Goal: Task Accomplishment & Management: Complete application form

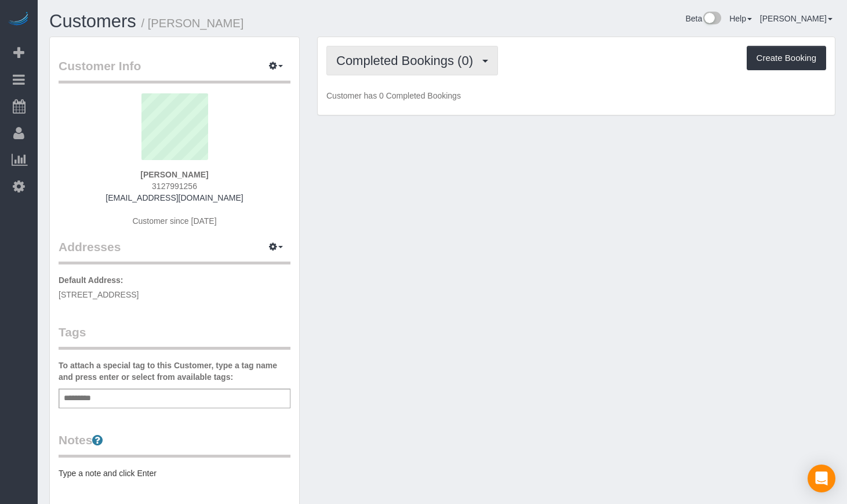
click at [443, 68] on button "Completed Bookings (0)" at bounding box center [412, 61] width 172 height 30
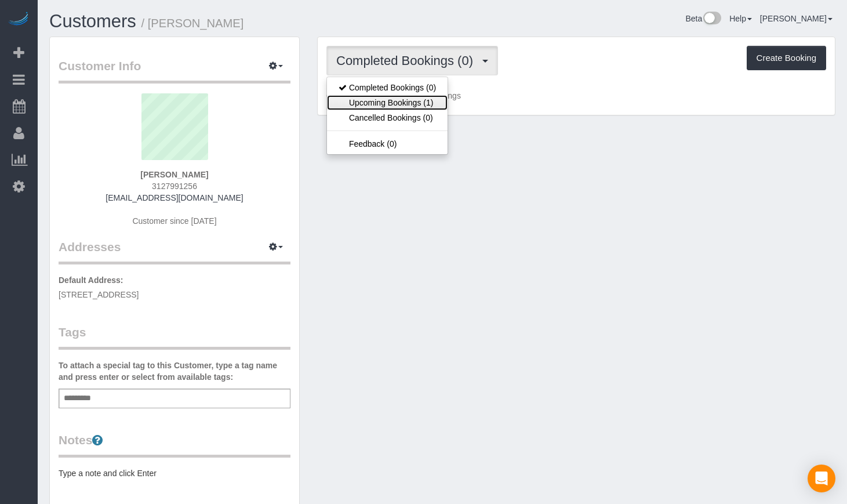
click at [416, 106] on link "Upcoming Bookings (1)" at bounding box center [387, 102] width 121 height 15
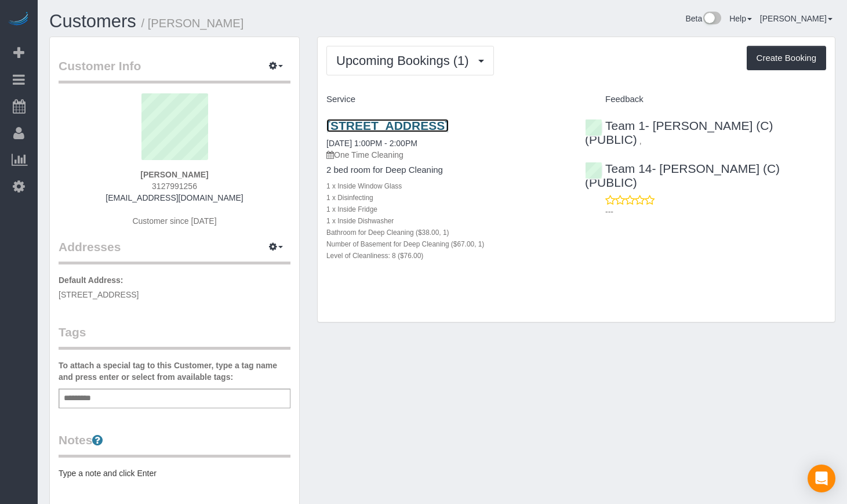
click at [434, 124] on link "[STREET_ADDRESS]" at bounding box center [387, 125] width 122 height 13
click at [107, 25] on link "Customers" at bounding box center [92, 21] width 87 height 20
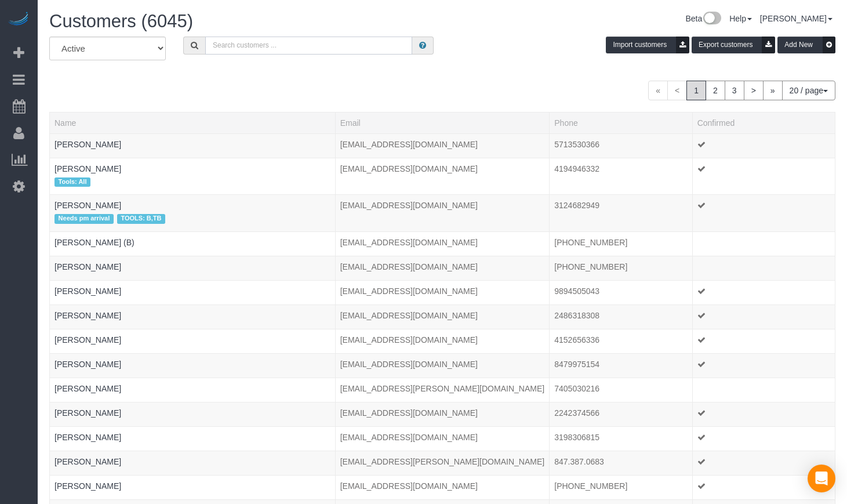
click at [236, 44] on input "text" at bounding box center [308, 46] width 207 height 18
type input "[PERSON_NAME]"
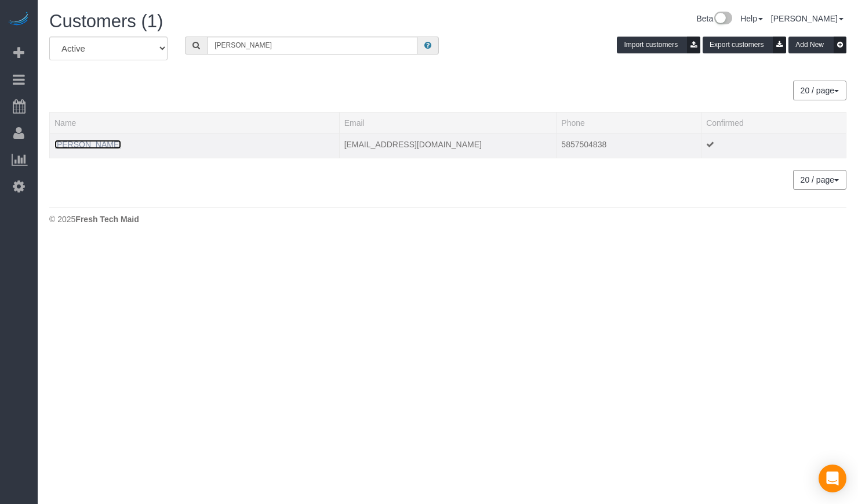
click at [76, 141] on link "[PERSON_NAME]" at bounding box center [87, 144] width 67 height 9
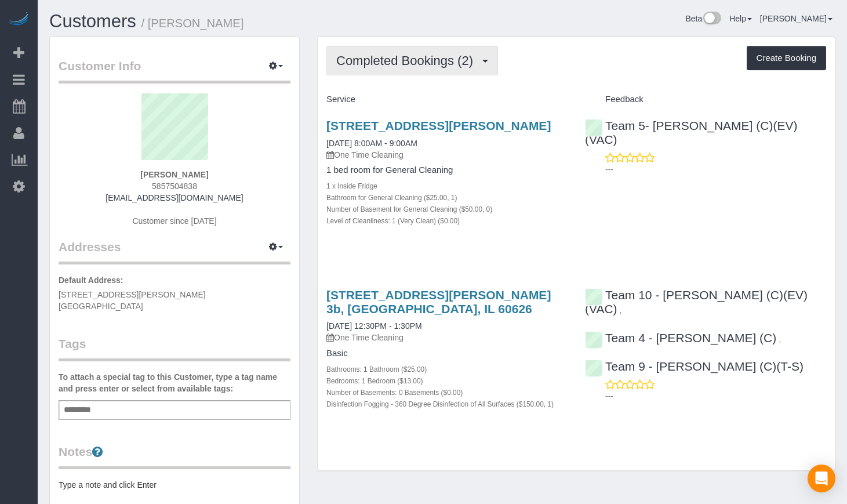
click at [412, 62] on span "Completed Bookings (2)" at bounding box center [407, 60] width 143 height 14
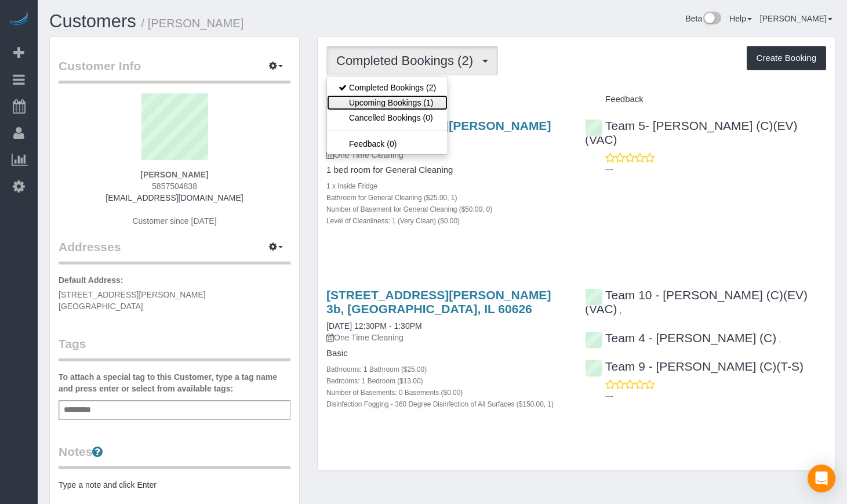
click at [396, 96] on link "Upcoming Bookings (1)" at bounding box center [387, 102] width 121 height 15
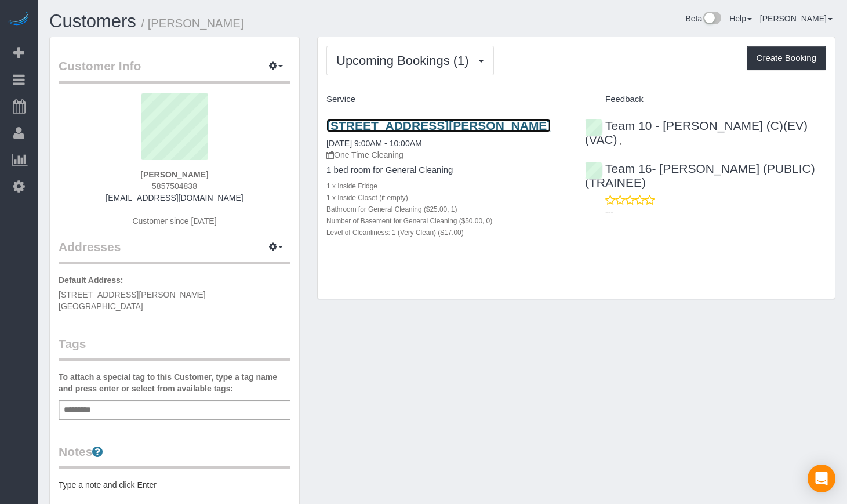
click at [388, 124] on link "6960 N Sheridan Rd, Apt 3b, Chicago, IL 60626" at bounding box center [438, 125] width 224 height 13
drag, startPoint x: 247, startPoint y: 20, endPoint x: 150, endPoint y: 23, distance: 97.4
click at [150, 23] on h1 "Customers / Anna Dumont" at bounding box center [241, 22] width 384 height 20
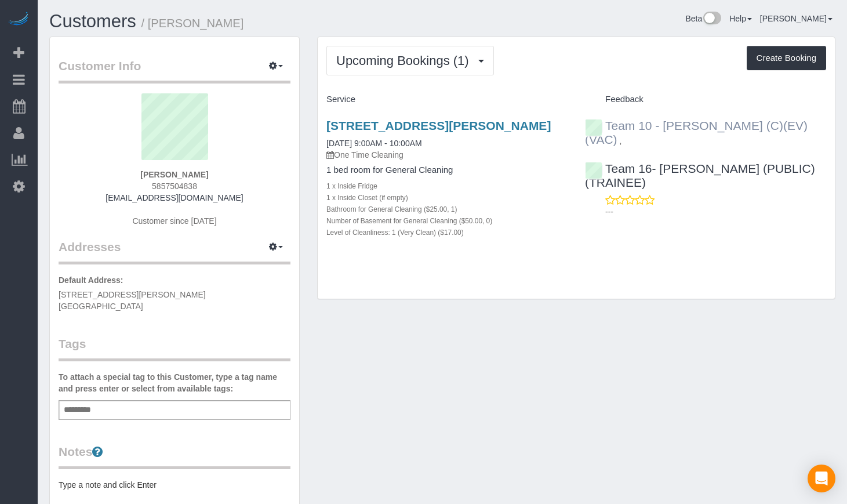
copy small "Anna Dumont"
click at [79, 19] on link "Customers" at bounding box center [92, 21] width 87 height 20
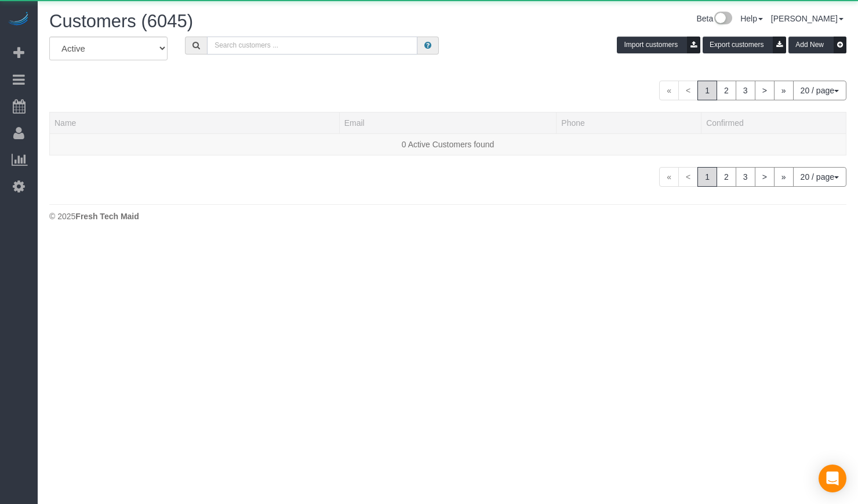
click at [354, 49] on input "text" at bounding box center [312, 46] width 210 height 18
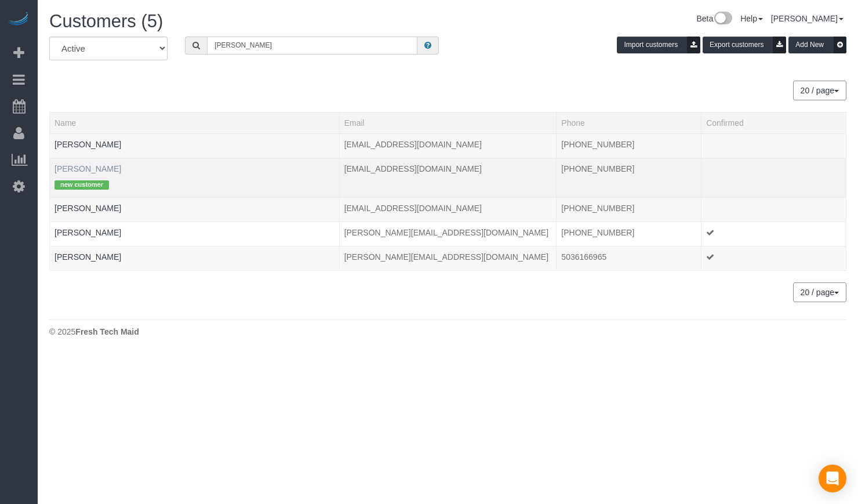
type input "rowe"
click at [82, 166] on link "Andrew Rowe" at bounding box center [87, 168] width 67 height 9
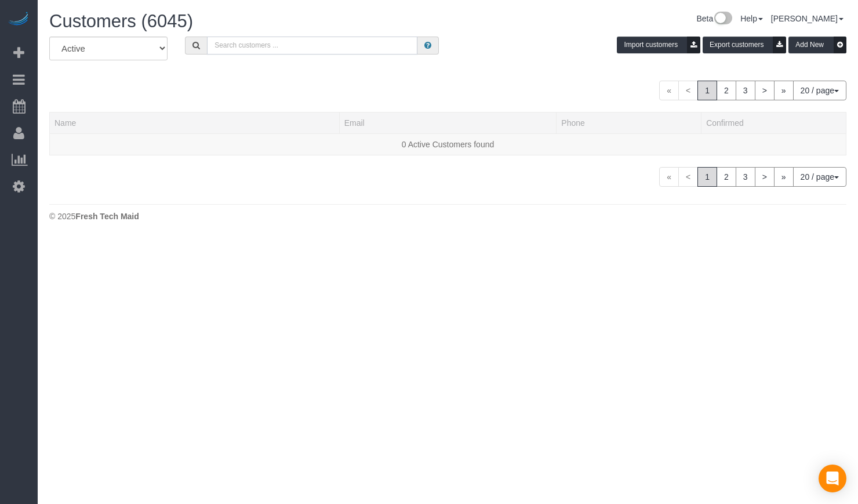
click at [276, 48] on input "text" at bounding box center [312, 46] width 210 height 18
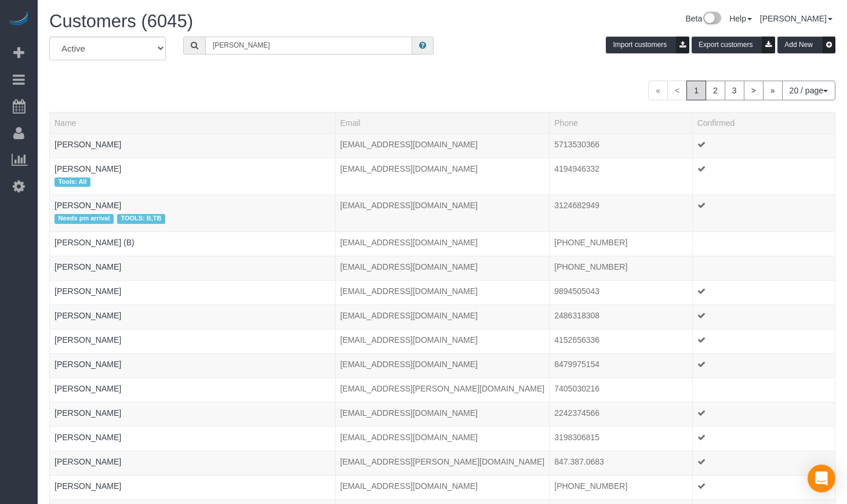
type input "andrew rowe"
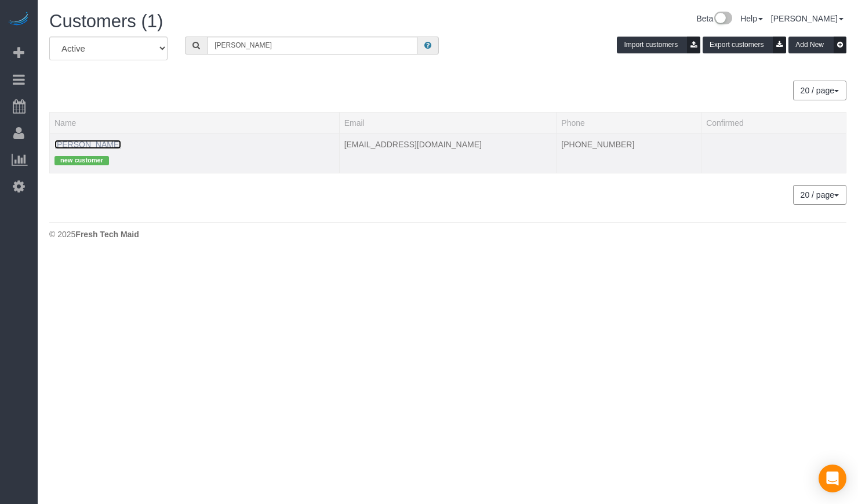
click at [70, 144] on link "Andrew Rowe" at bounding box center [87, 144] width 67 height 9
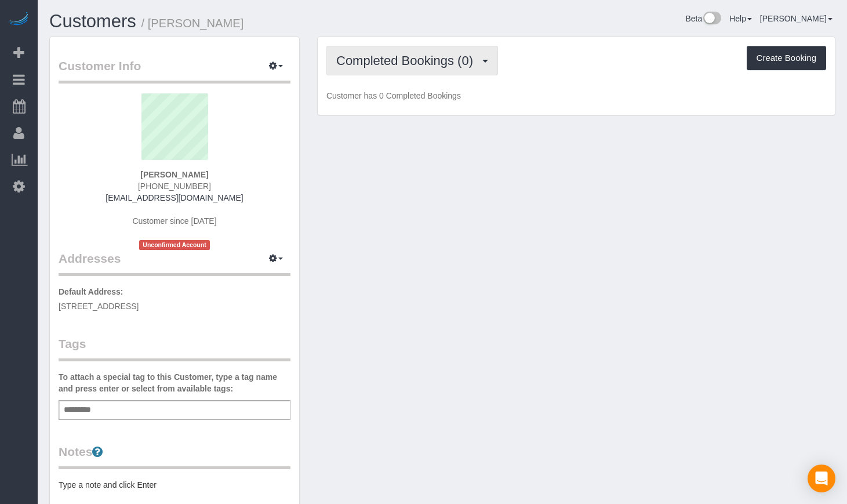
click at [371, 60] on span "Completed Bookings (0)" at bounding box center [407, 60] width 143 height 14
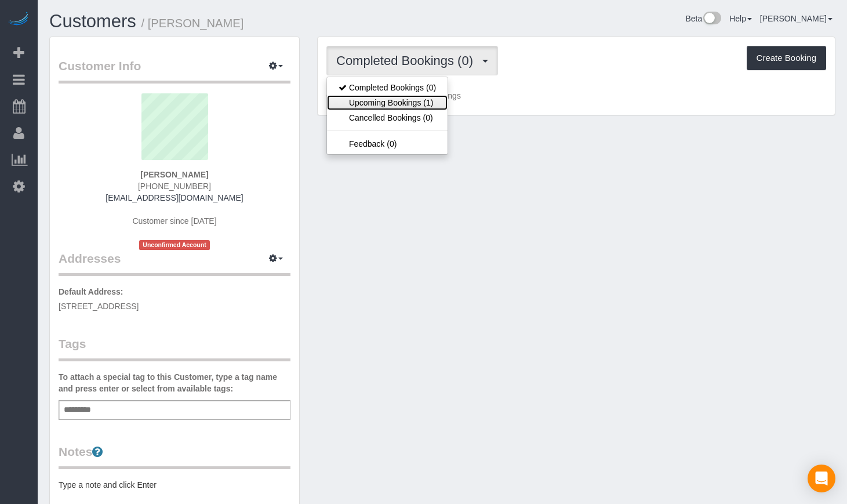
click at [370, 103] on link "Upcoming Bookings (1)" at bounding box center [387, 102] width 121 height 15
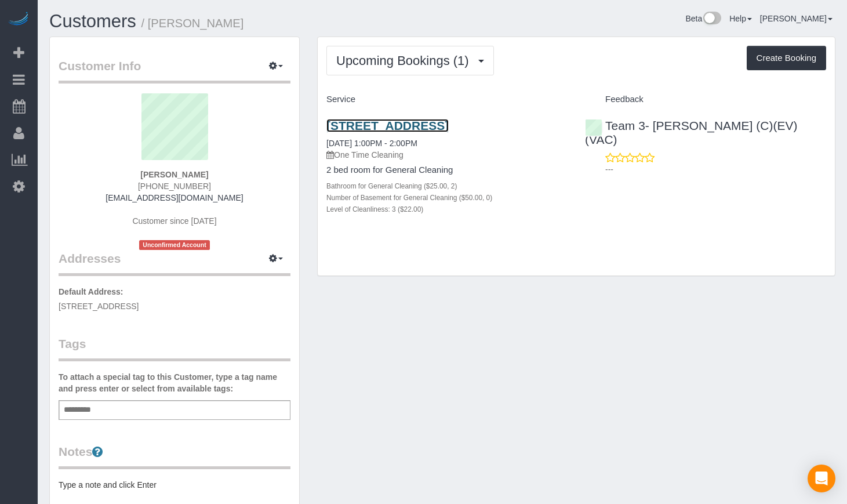
click at [430, 121] on link "737 Ridge Ave 4f, Evanston, IL 60202" at bounding box center [387, 125] width 122 height 13
click at [89, 16] on link "Customers" at bounding box center [92, 21] width 87 height 20
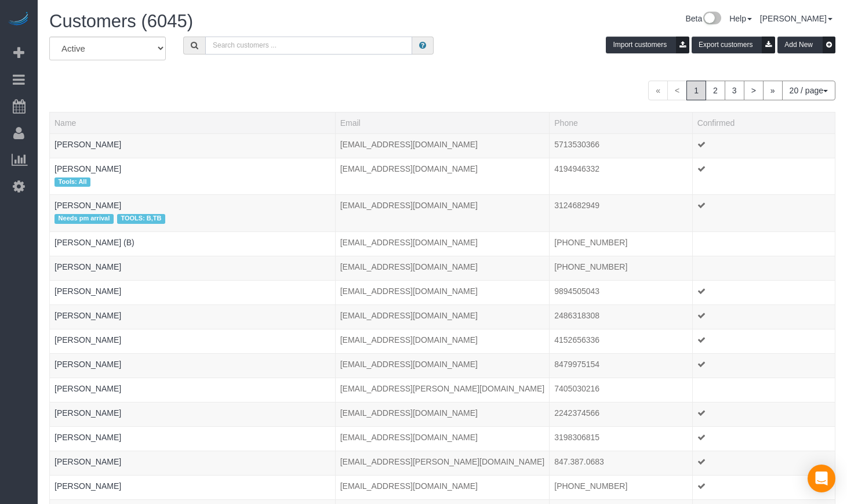
click at [293, 39] on input "text" at bounding box center [308, 46] width 207 height 18
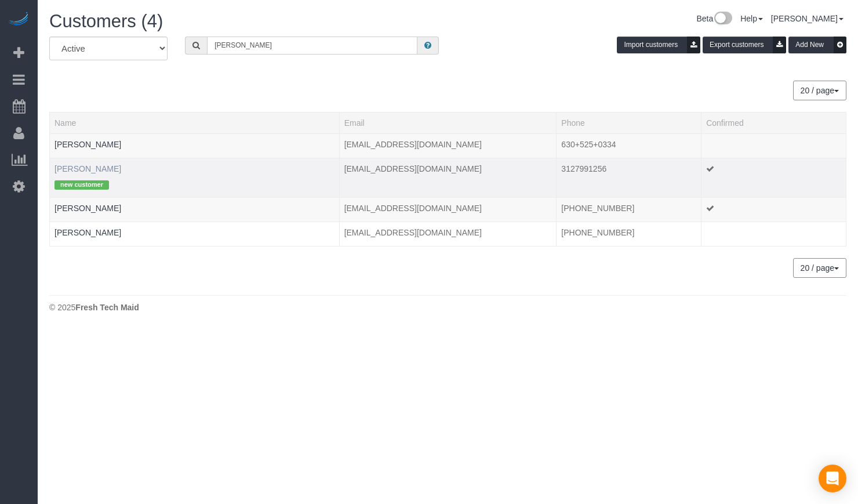
type input "vincent"
click at [91, 169] on link "Vincent Buglio" at bounding box center [87, 168] width 67 height 9
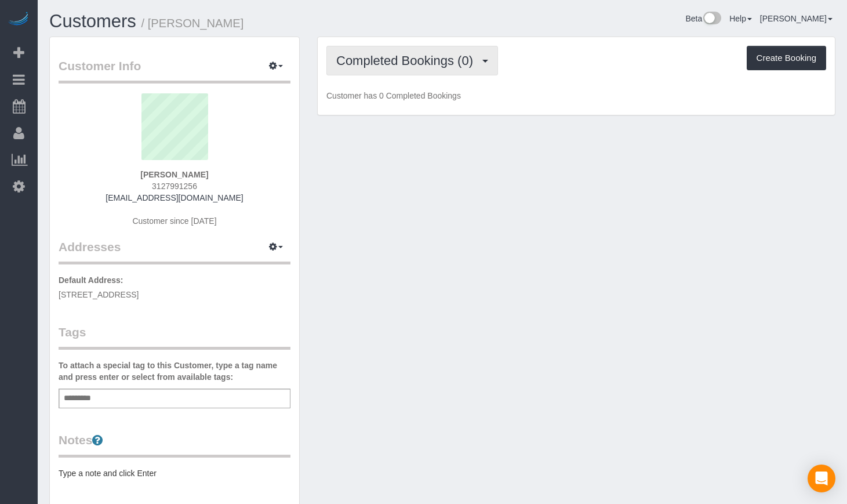
click at [412, 64] on span "Completed Bookings (0)" at bounding box center [407, 60] width 143 height 14
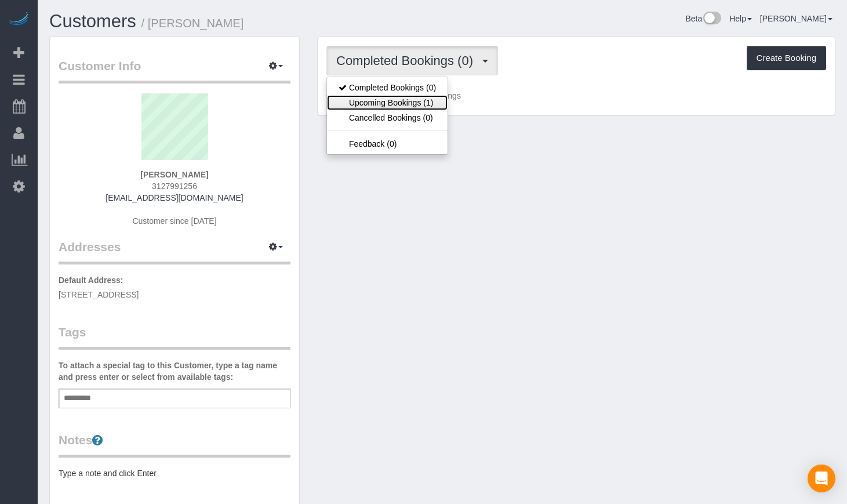
click at [412, 102] on link "Upcoming Bookings (1)" at bounding box center [387, 102] width 121 height 15
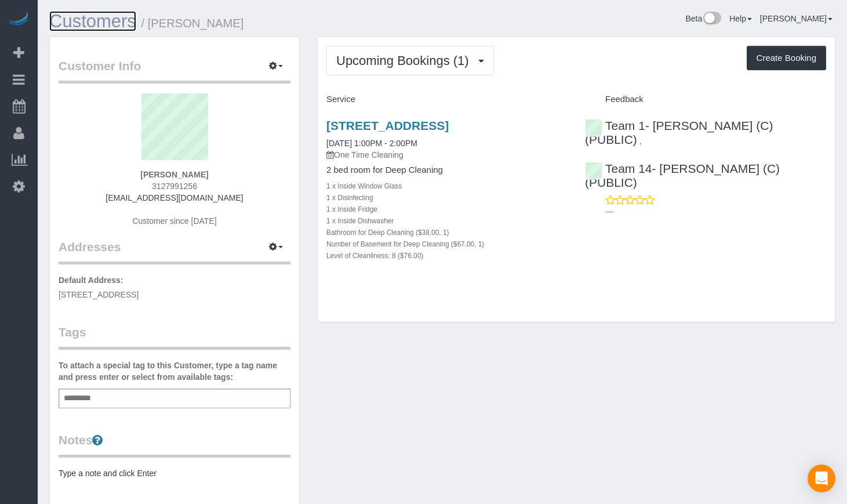
click at [83, 23] on link "Customers" at bounding box center [92, 21] width 87 height 20
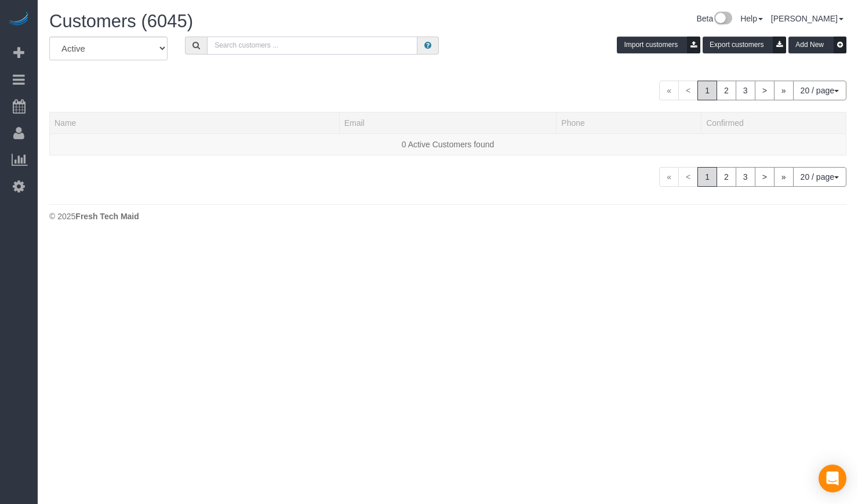
click at [252, 52] on input "text" at bounding box center [312, 46] width 210 height 18
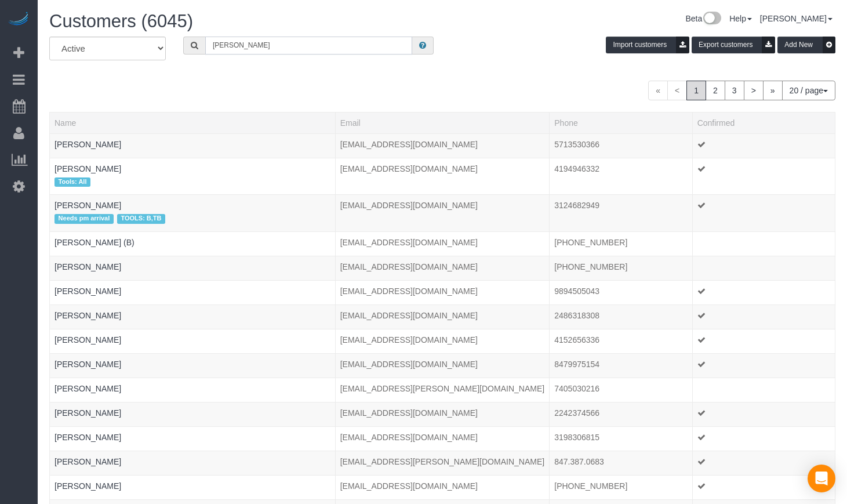
type input "andrew rowe"
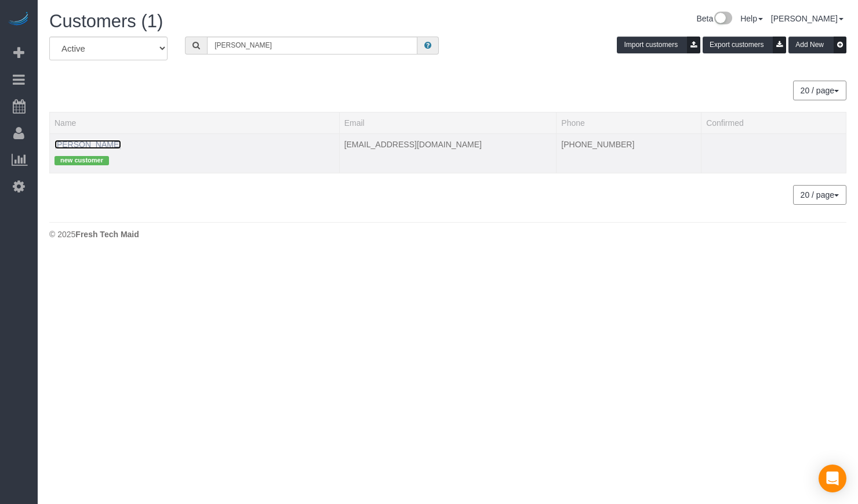
click at [81, 143] on link "Andrew Rowe" at bounding box center [87, 144] width 67 height 9
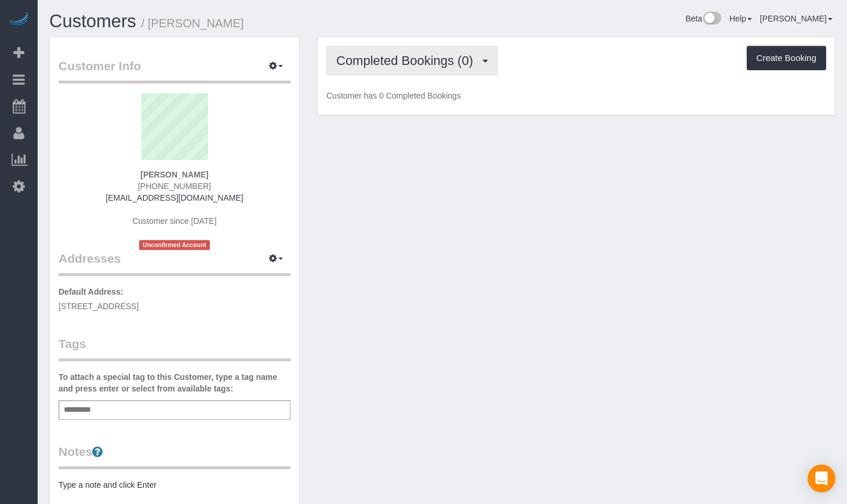
click at [359, 63] on span "Completed Bookings (0)" at bounding box center [407, 60] width 143 height 14
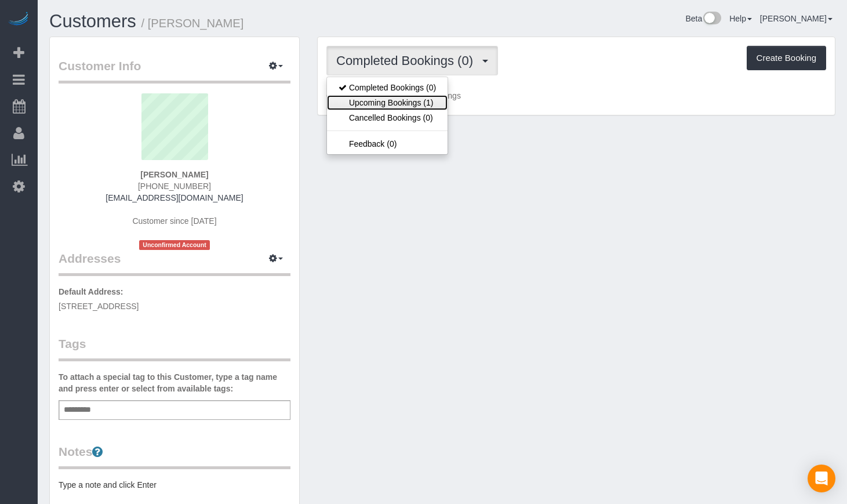
click at [355, 105] on link "Upcoming Bookings (1)" at bounding box center [387, 102] width 121 height 15
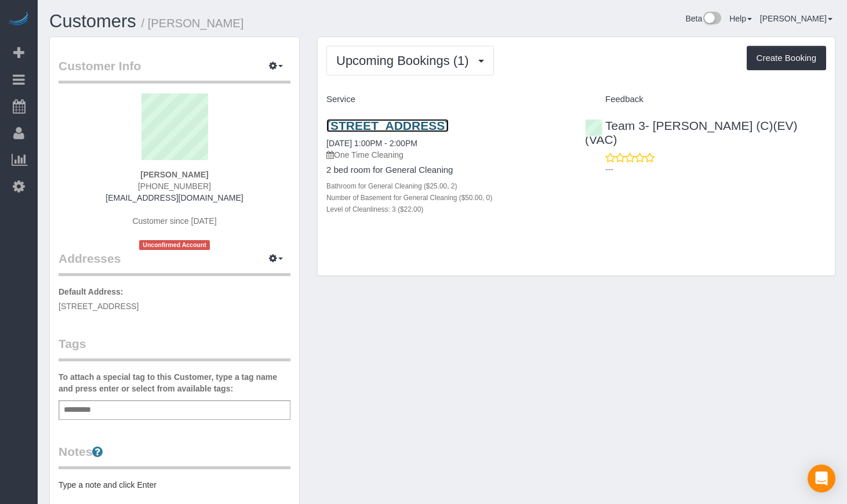
click at [414, 128] on link "737 Ridge Ave 4f, Evanston, IL 60202" at bounding box center [387, 125] width 122 height 13
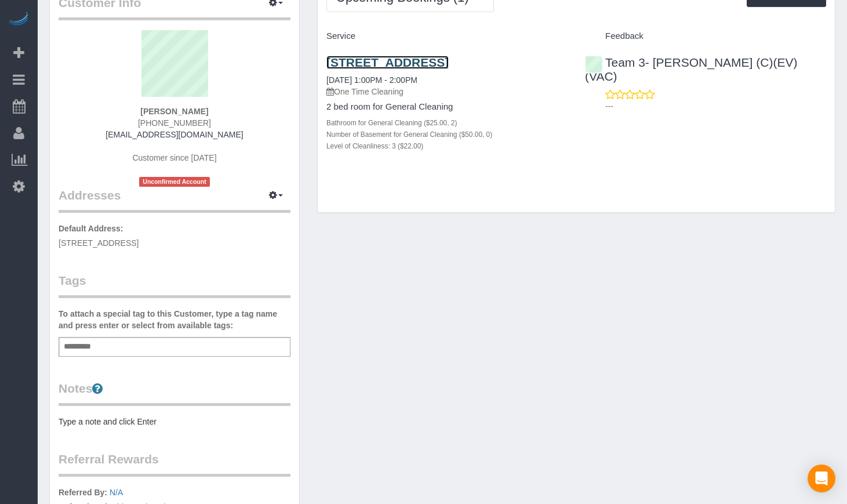
scroll to position [55, 0]
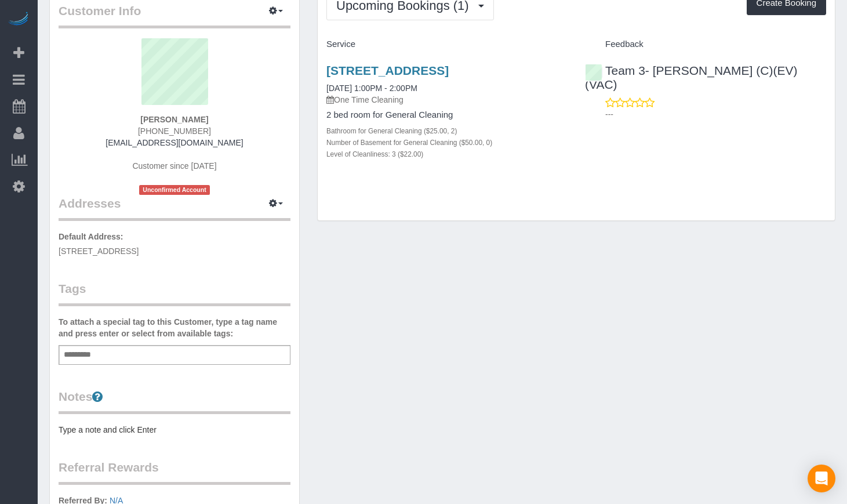
drag, startPoint x: 202, startPoint y: 249, endPoint x: 89, endPoint y: 249, distance: 113.0
click at [89, 249] on p "Default Address: 737 Ridge Ave 4F, Evanston, IL 60202" at bounding box center [175, 244] width 232 height 26
click at [409, 344] on div "Customer Info Edit Contact Info Send Message Email Preferences Special Sales Ta…" at bounding box center [442, 318] width 803 height 675
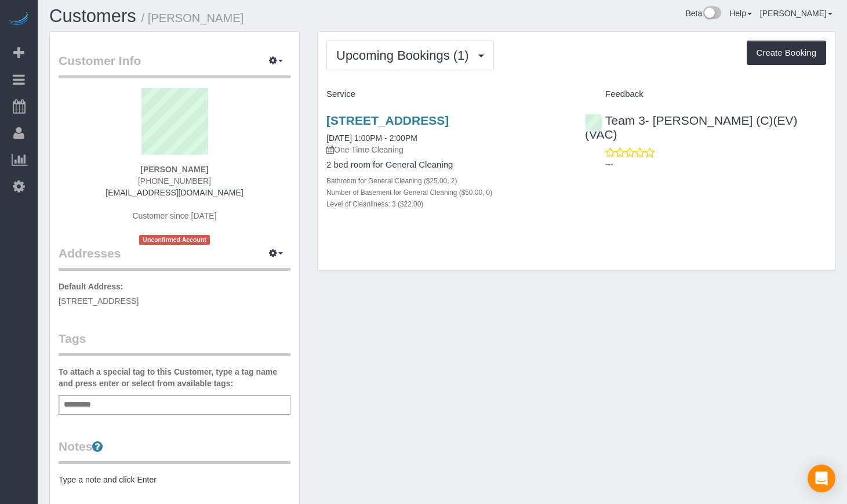
scroll to position [0, 0]
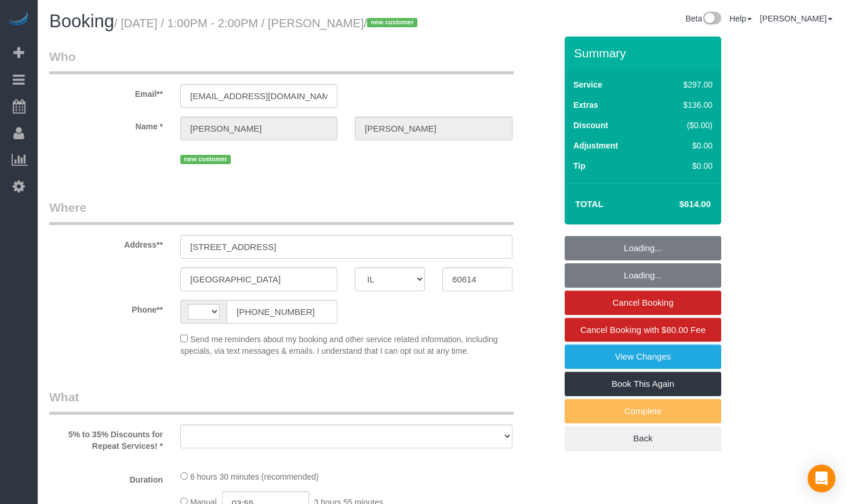
select select "IL"
select select "string:US"
select select "object:819"
select select "string:fspay-5f182d03-466f-42fe-b688-c65ec231ece2"
select select "number:1"
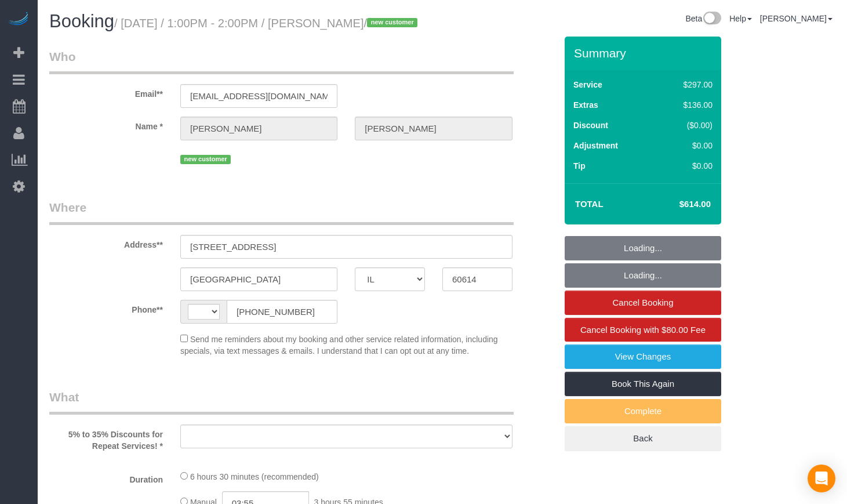
select select "number:68"
select select "number:139"
select select "number:106"
select select "spot1"
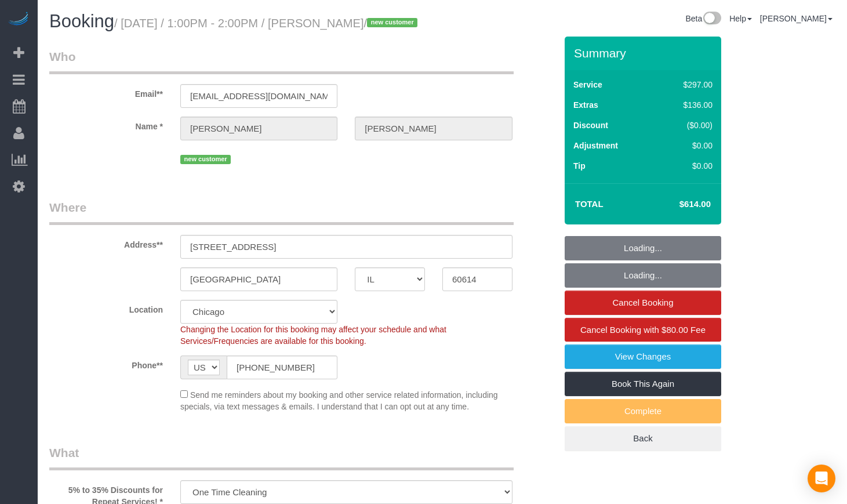
select select "513"
select select "1"
select select "8"
select select "object:1061"
select select "1"
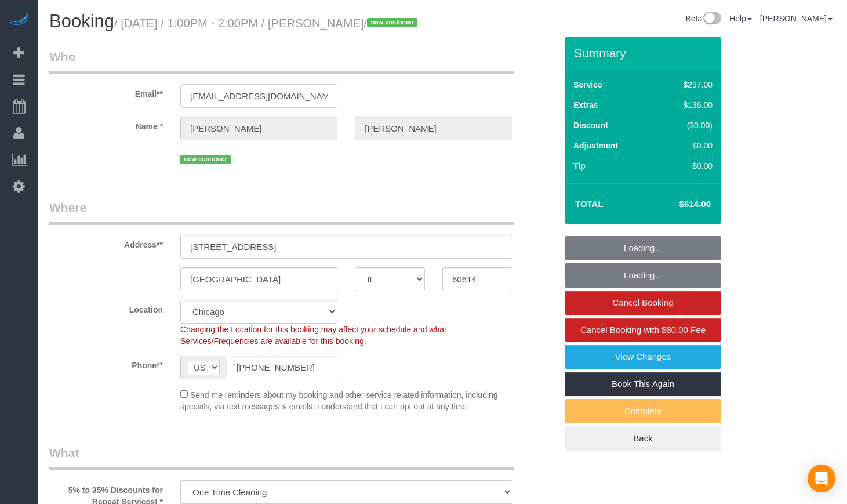
select select "8"
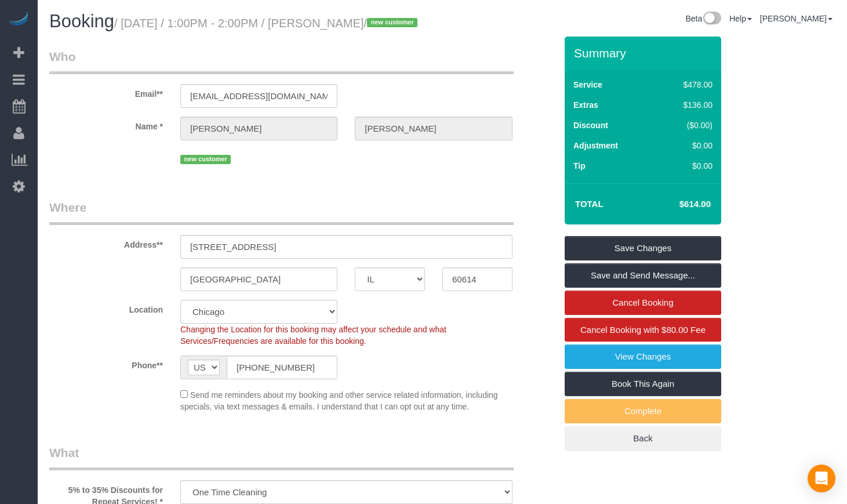
drag, startPoint x: 416, startPoint y: 19, endPoint x: 342, endPoint y: 22, distance: 73.7
click at [342, 22] on small "/ September 03, 2025 / 1:00PM - 2:00PM / Vincent Buglio / new customer" at bounding box center [267, 23] width 307 height 13
copy small "[PERSON_NAME]"
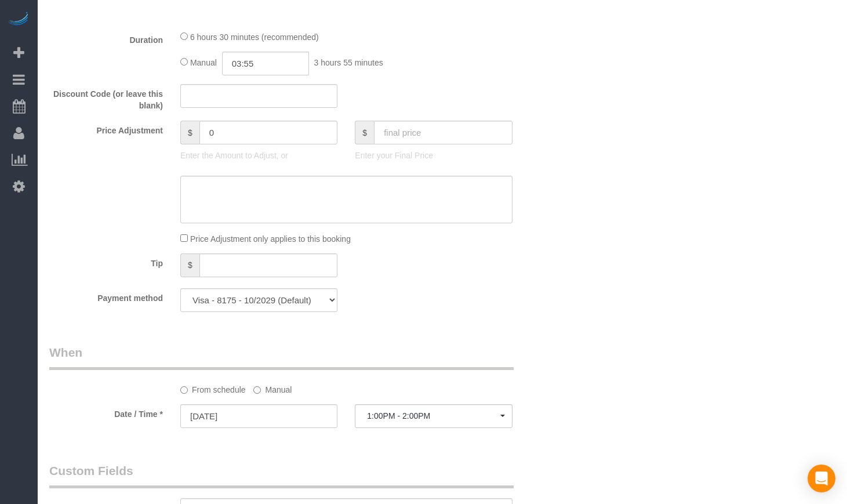
scroll to position [1256, 0]
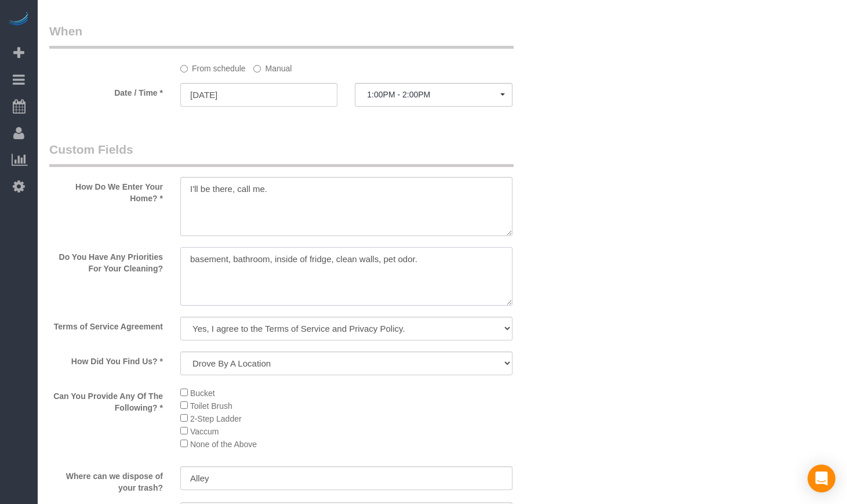
drag, startPoint x: 293, startPoint y: 271, endPoint x: 31, endPoint y: 266, distance: 261.5
click at [31, 266] on div "Beta Add Booking Bookings Active Bookings Cancelled Bookings Quote Inquiries Do…" at bounding box center [423, 21] width 847 height 2554
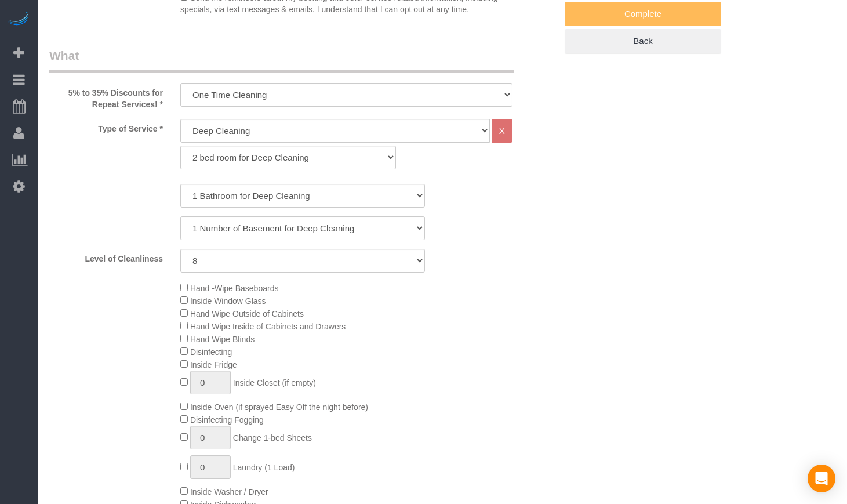
scroll to position [193, 0]
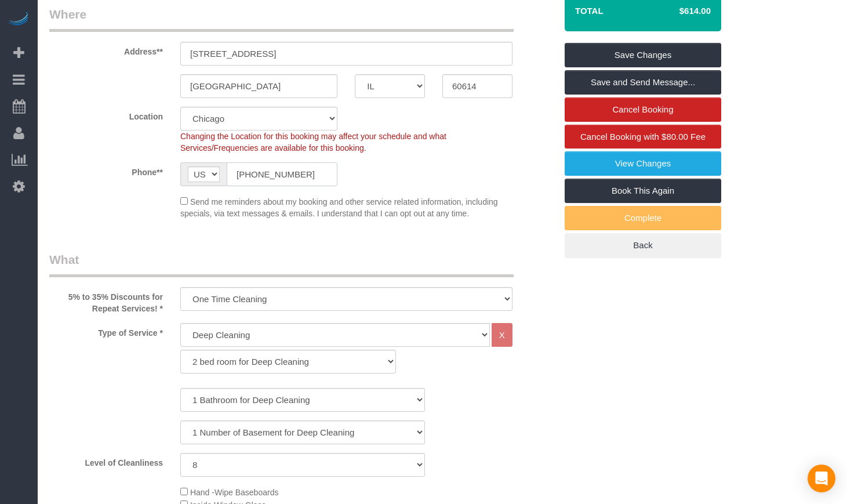
drag, startPoint x: 311, startPoint y: 197, endPoint x: 189, endPoint y: 190, distance: 121.9
click at [189, 186] on div "AF AL DZ AD AO AI AQ AG AR AM AW AU AT AZ BS BH BD BB BY BE BZ BJ BM BT BO BA B…" at bounding box center [258, 174] width 157 height 24
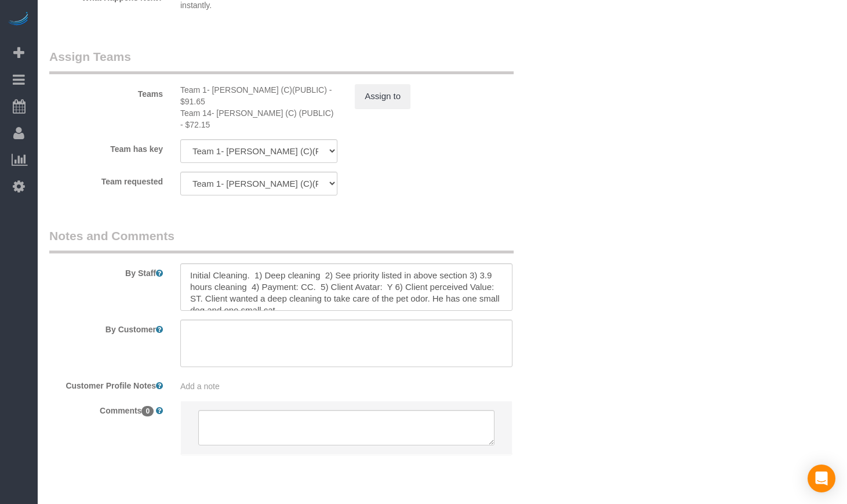
scroll to position [2036, 0]
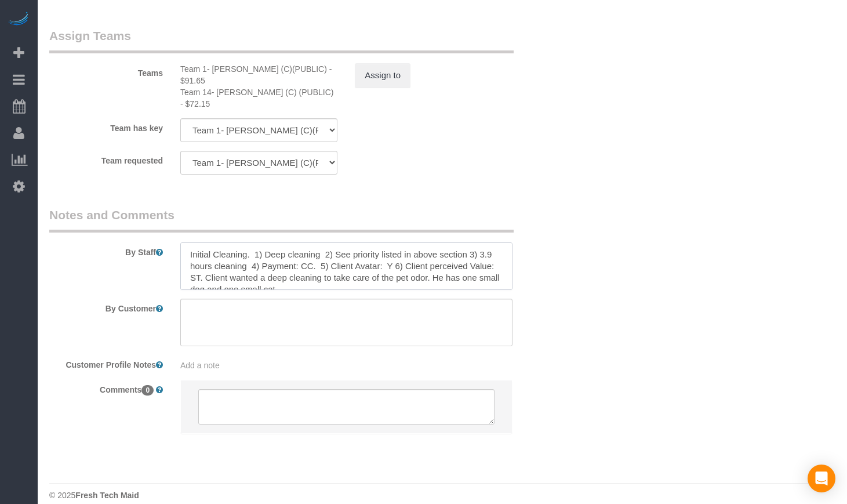
click at [369, 263] on textarea at bounding box center [346, 266] width 332 height 48
click at [406, 248] on textarea at bounding box center [346, 266] width 332 height 48
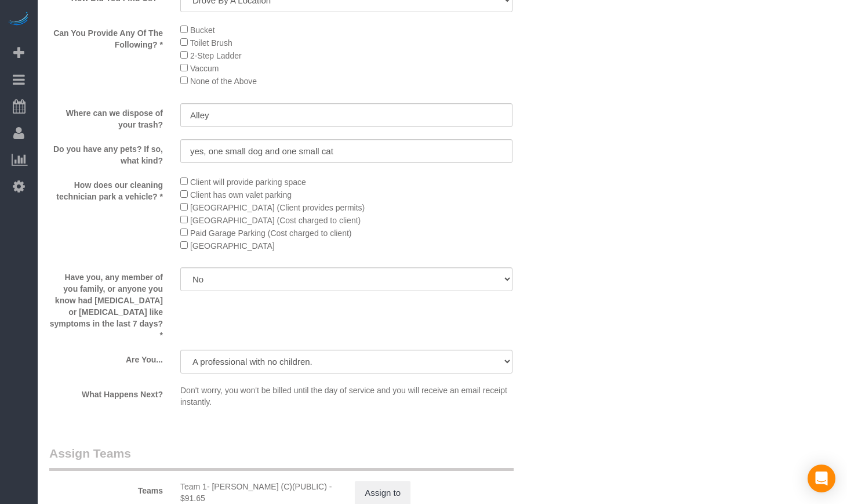
scroll to position [1843, 0]
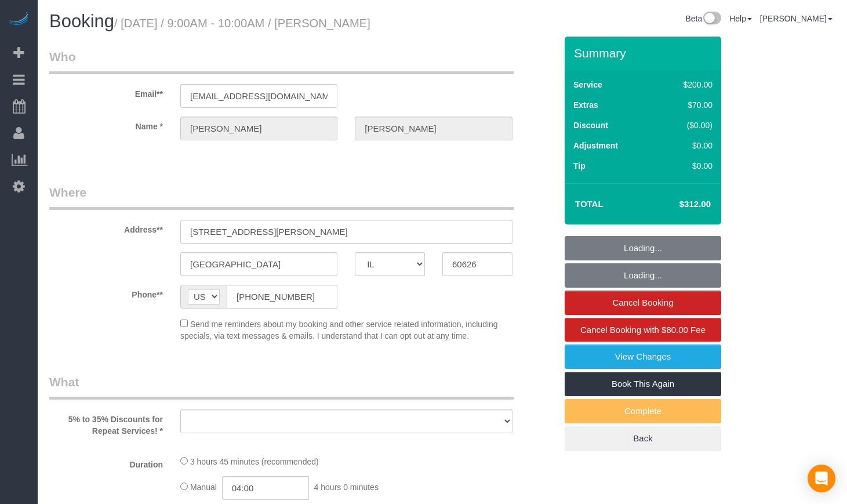
select select "IL"
select select "number:1"
select select "number:63"
select select "number:139"
select select "number:106"
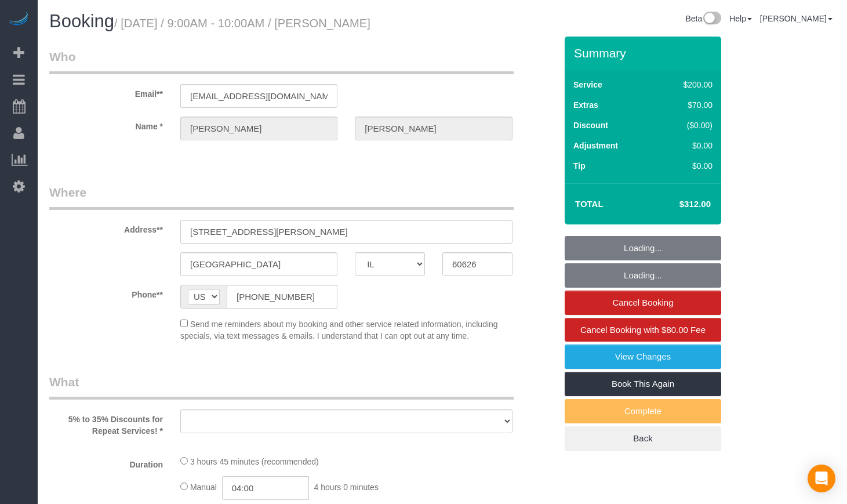
select select "object:955"
select select "string:fspay-c879f55d-50aa-4bf9-9ea7-5ce6e18a4573"
select select "512"
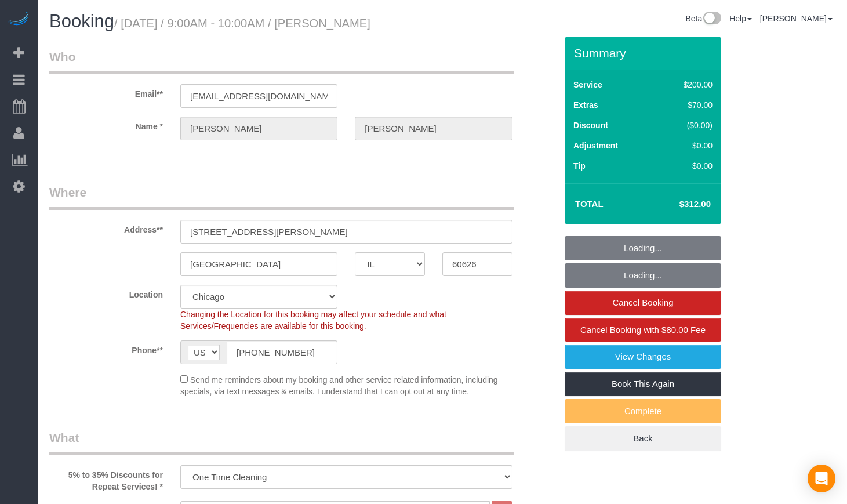
select select "spot1"
select select "object:1123"
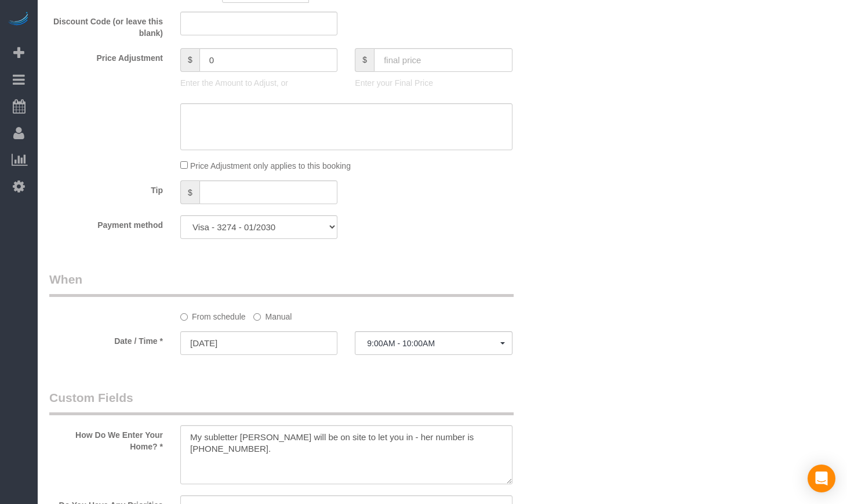
scroll to position [1159, 0]
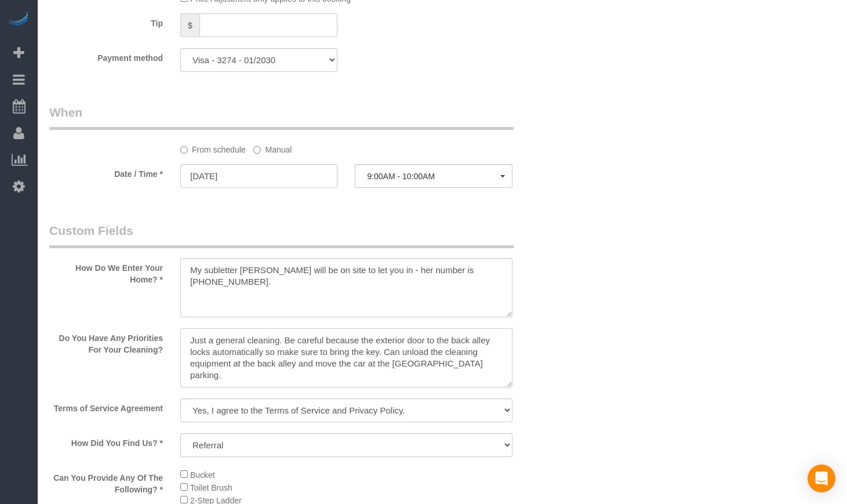
drag, startPoint x: 474, startPoint y: 362, endPoint x: 90, endPoint y: 336, distance: 384.1
click at [90, 336] on div "Do You Have Any Priorities For Your Cleaning?" at bounding box center [303, 358] width 524 height 61
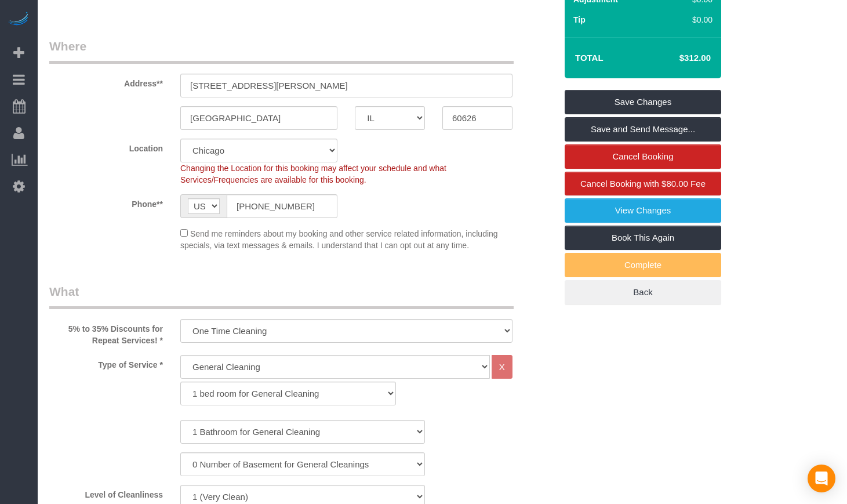
scroll to position [0, 0]
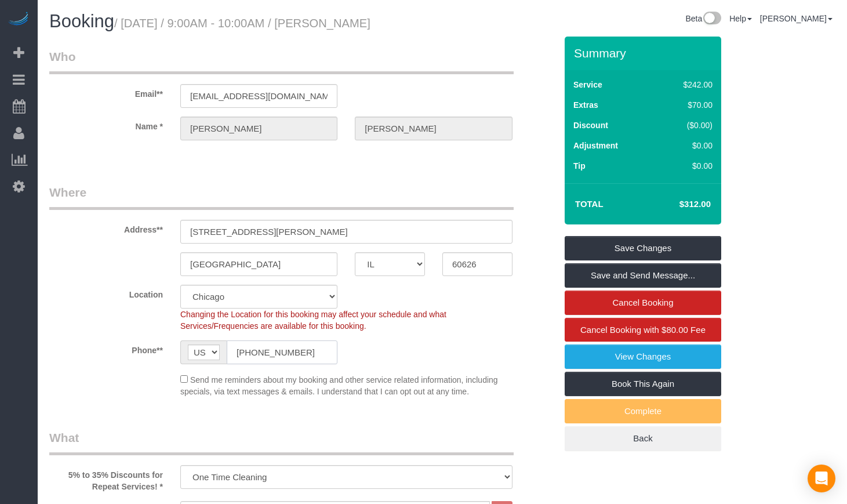
drag, startPoint x: 318, startPoint y: 351, endPoint x: 190, endPoint y: 332, distance: 129.0
click at [190, 332] on sui-booking-location "Location Chicago Evanston Skokie Northwest Western Changing the Location for th…" at bounding box center [302, 341] width 507 height 112
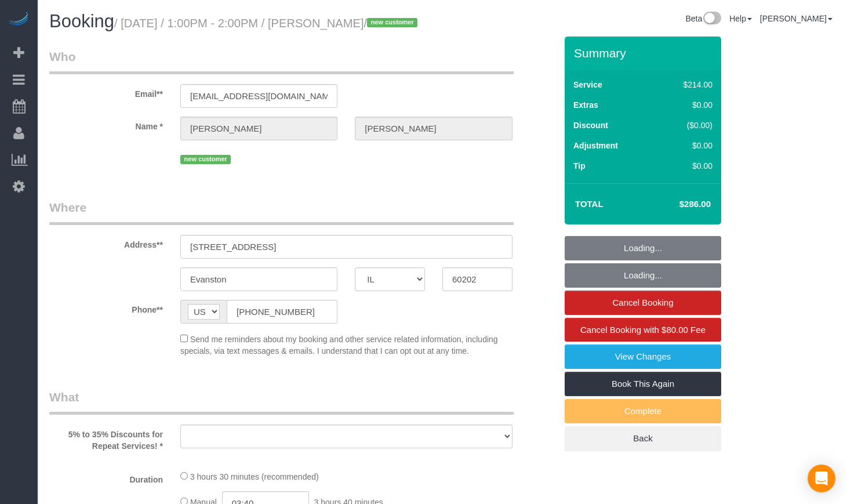
select select "IL"
select select "number:1"
select select "number:58"
select select "number:139"
select select "number:106"
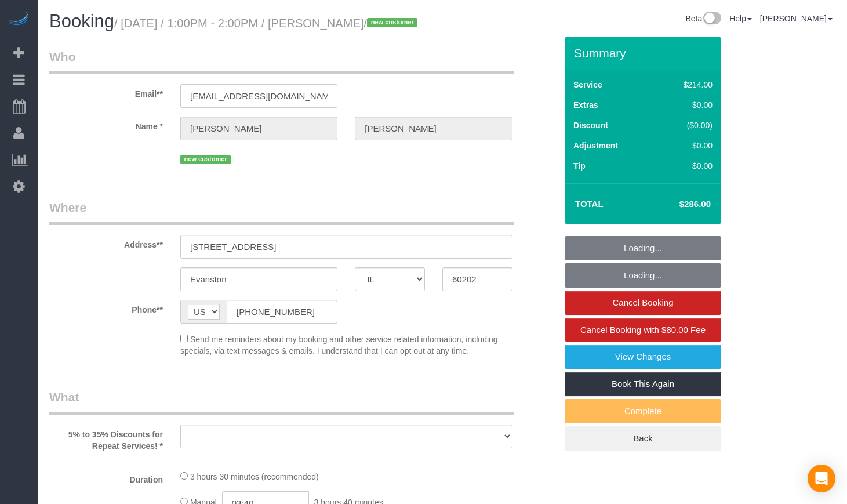
select select "object:817"
select select "512"
select select "2"
select select "3"
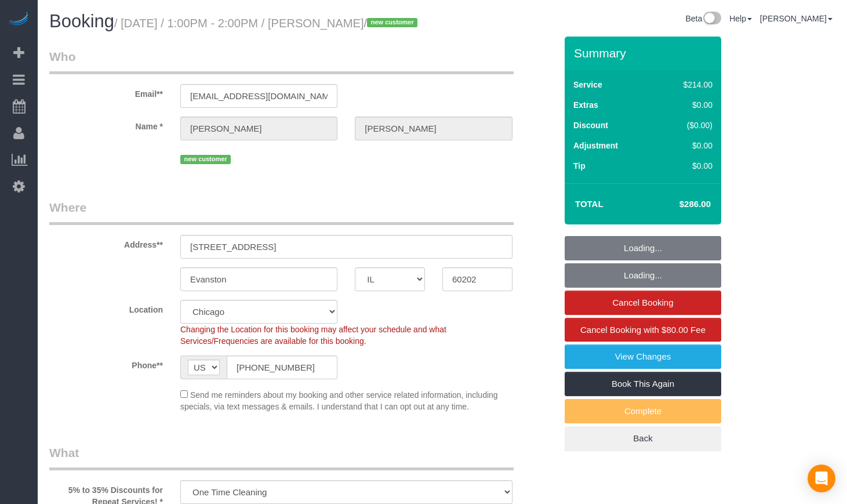
select select "spot1"
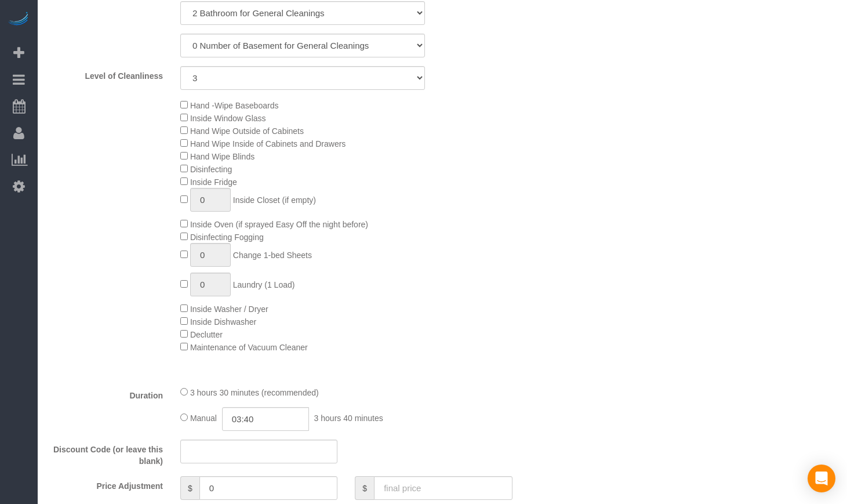
select select "object:1055"
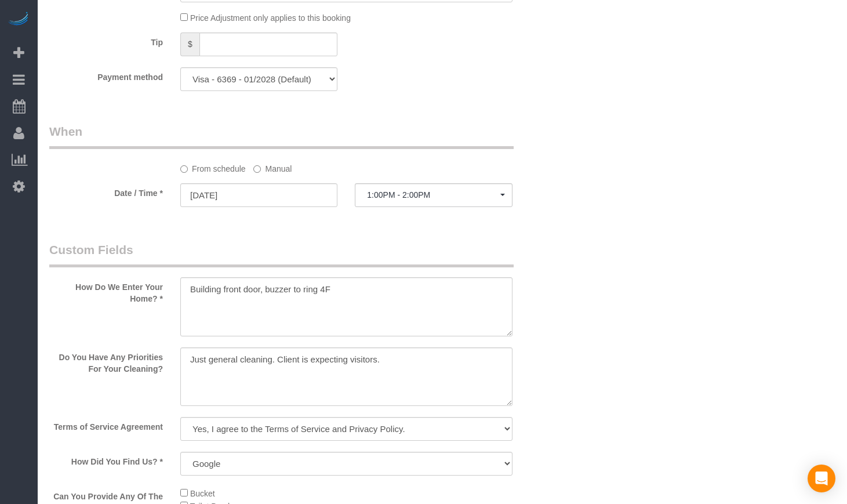
scroll to position [1159, 0]
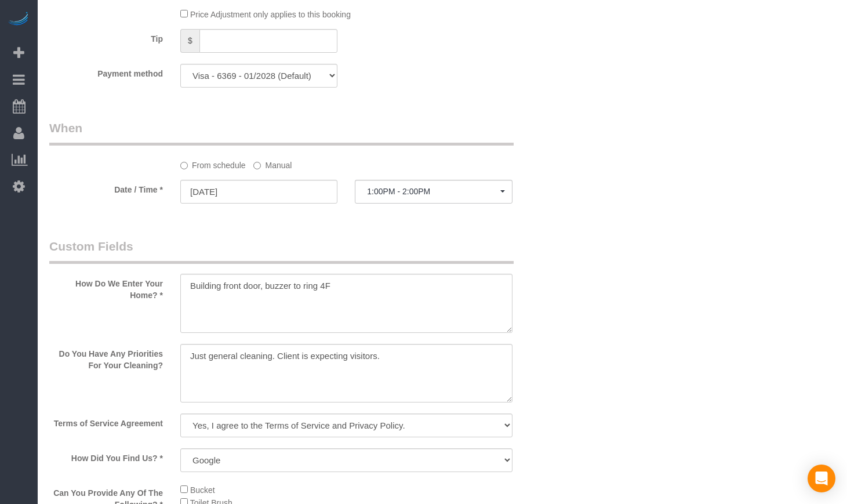
select select "2"
select select "3"
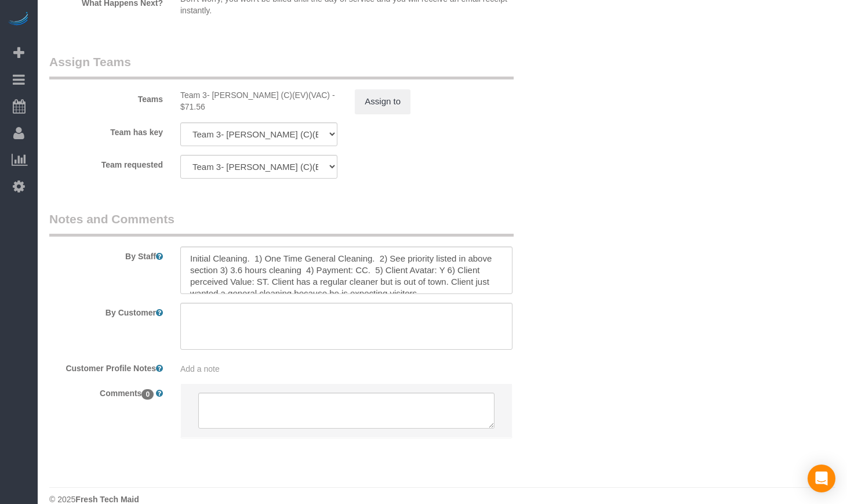
scroll to position [2029, 0]
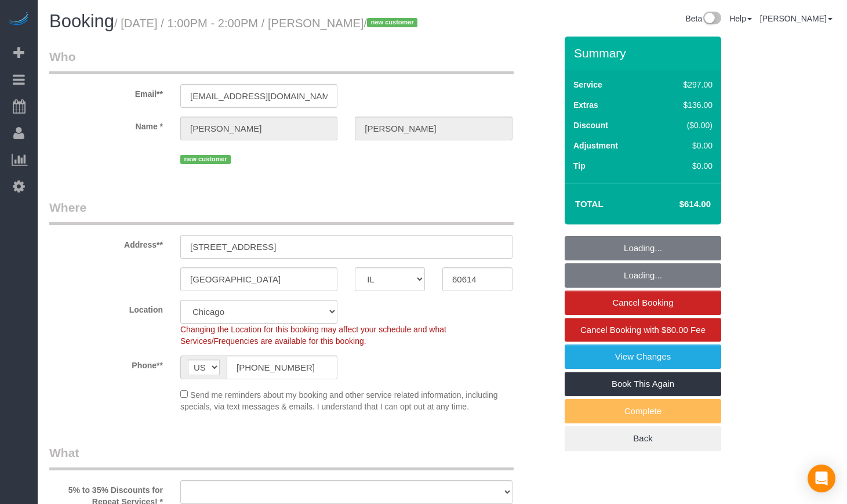
select select "IL"
select select "number:1"
select select "number:68"
select select "number:139"
select select "number:106"
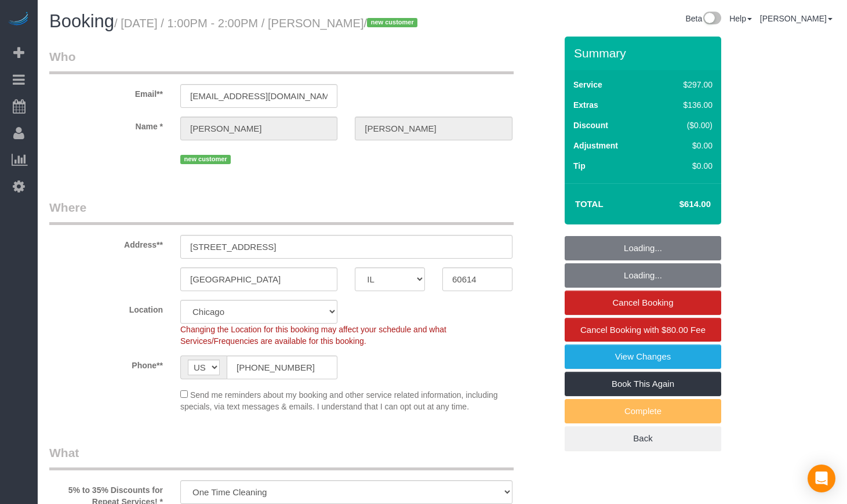
select select "object:1061"
select select "513"
select select "1"
select select "8"
select select "spot1"
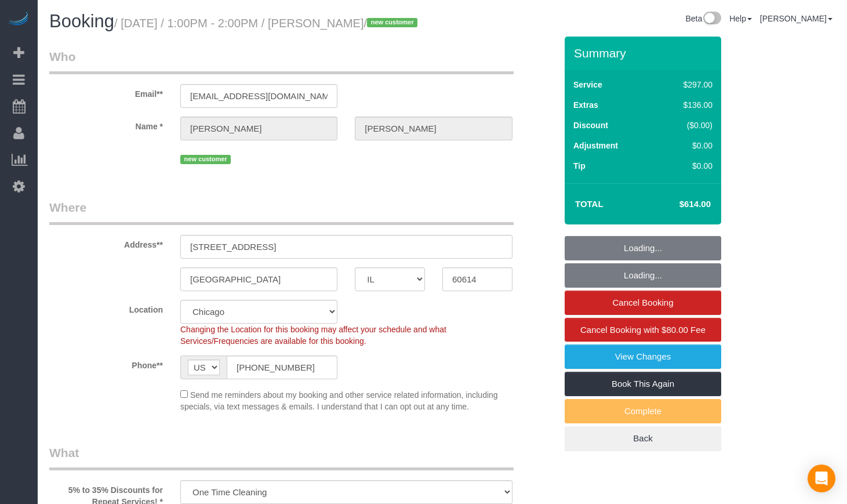
select select "1"
select select "8"
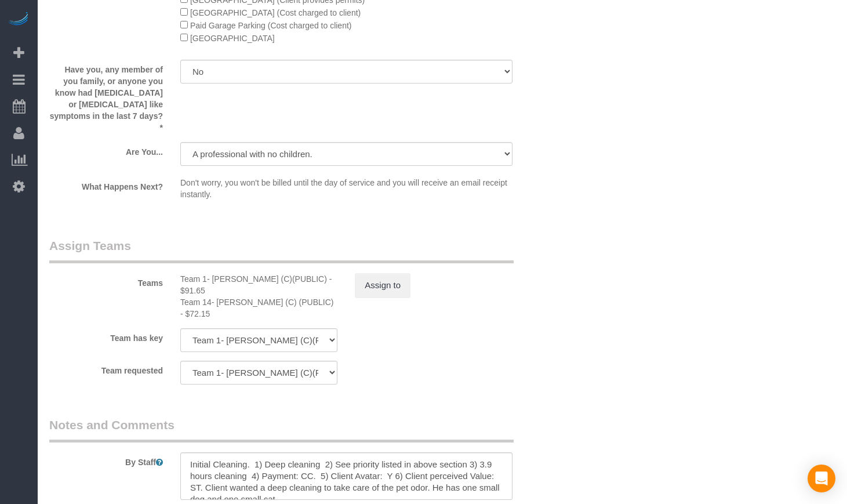
scroll to position [1932, 0]
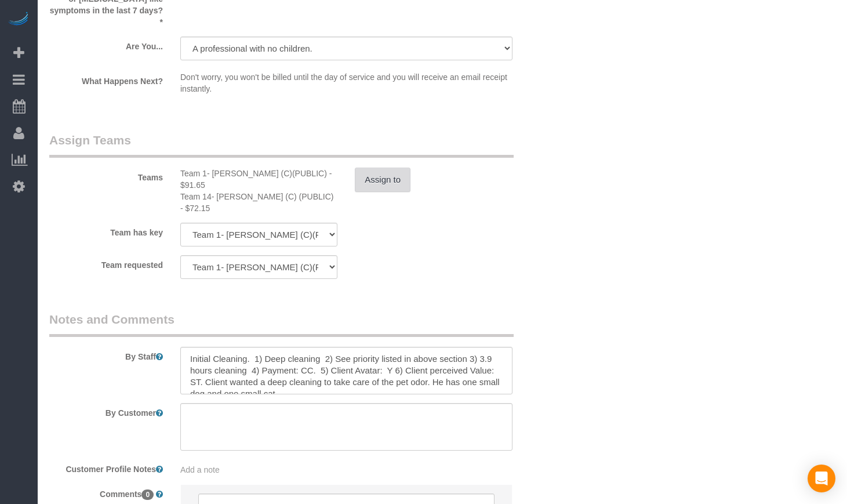
click at [377, 188] on button "Assign to" at bounding box center [383, 180] width 56 height 24
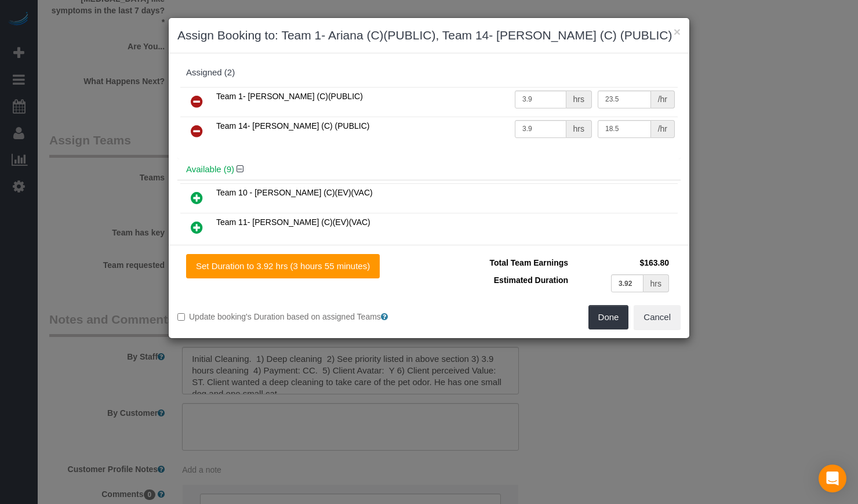
click at [679, 21] on div "× Assign Booking to: Team 1- Ariana (C)(PUBLIC), Team 14- Maria (C) (PUBLIC)" at bounding box center [429, 35] width 521 height 35
click at [676, 26] on button "×" at bounding box center [677, 32] width 7 height 12
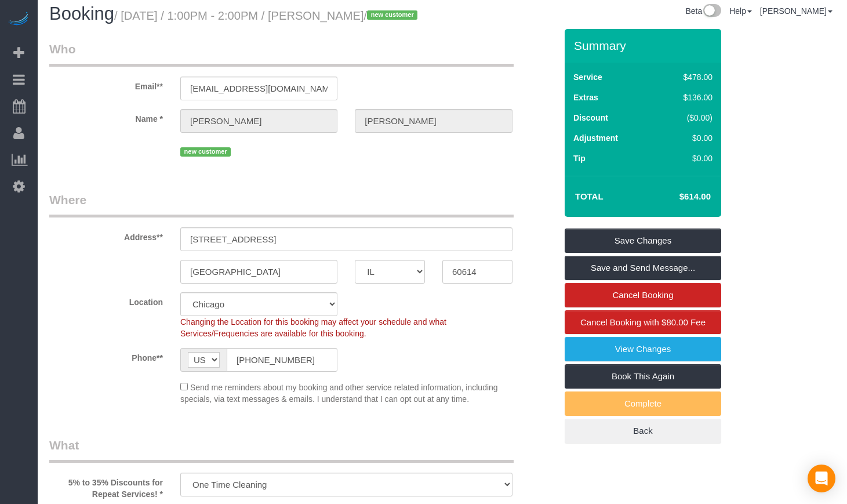
scroll to position [0, 0]
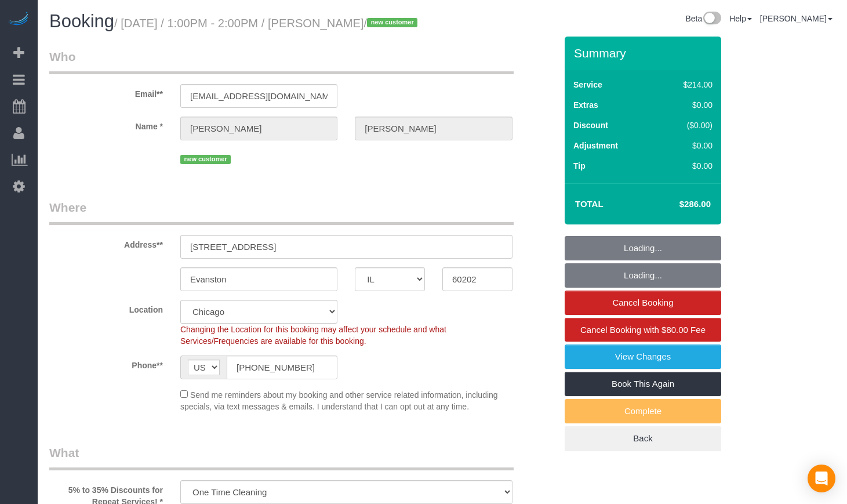
select select "IL"
select select "number:1"
select select "number:58"
select select "number:139"
select select "number:106"
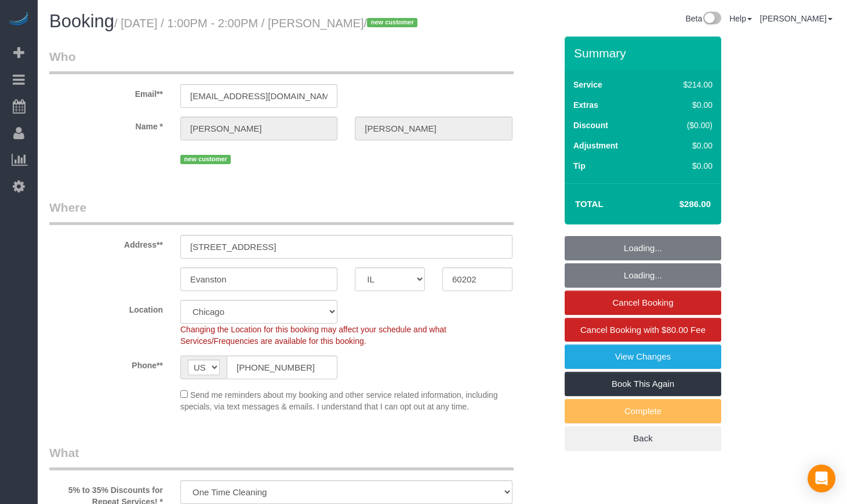
select select "object:822"
select select "spot1"
select select "512"
select select "2"
select select "3"
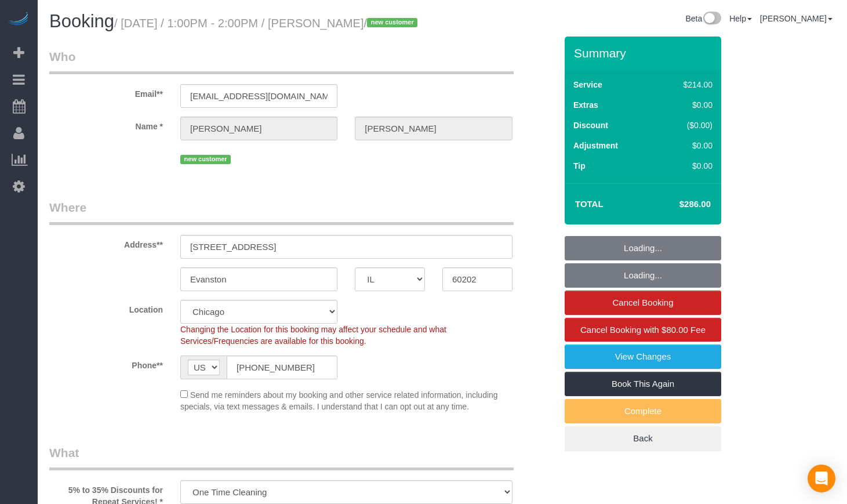
select select "2"
select select "3"
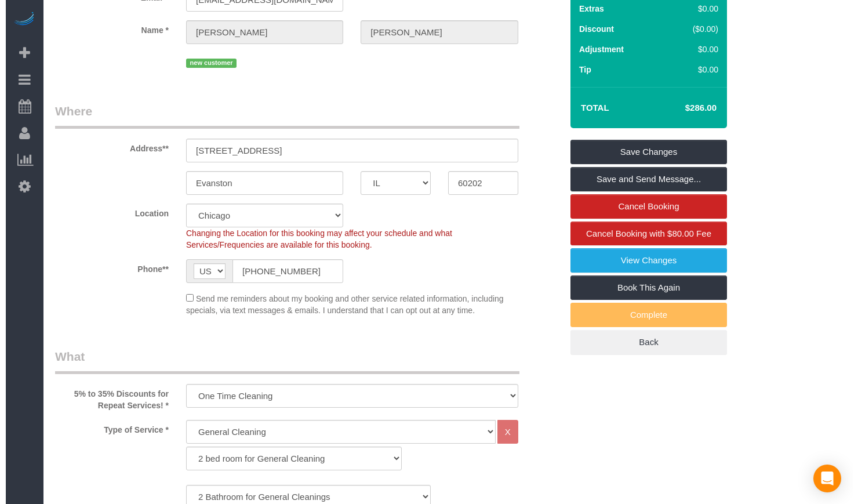
scroll to position [97, 0]
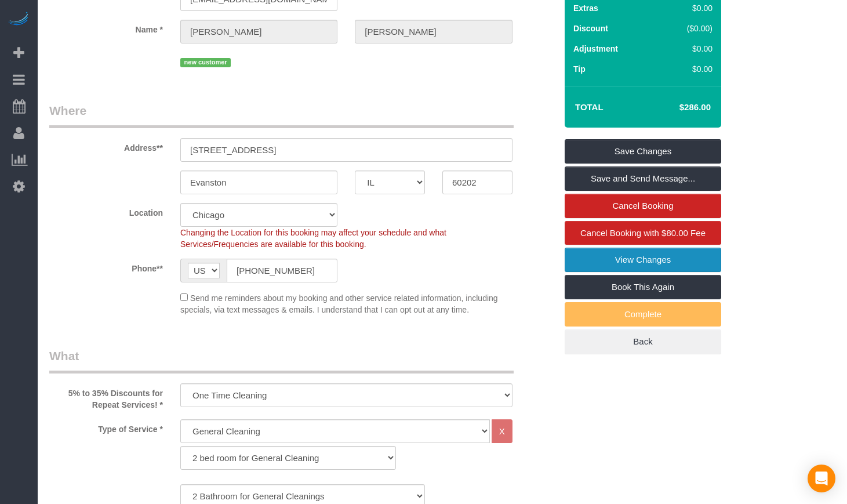
click at [631, 272] on link "View Changes" at bounding box center [643, 260] width 157 height 24
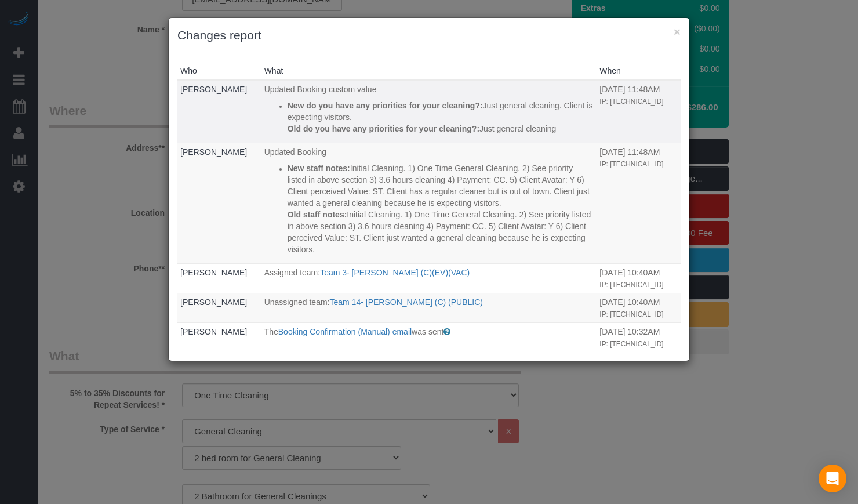
drag, startPoint x: 261, startPoint y: 86, endPoint x: 576, endPoint y: 126, distance: 316.7
click at [576, 126] on td "Updated Booking custom value New do you have any priorities for your cleaning?:…" at bounding box center [429, 111] width 336 height 63
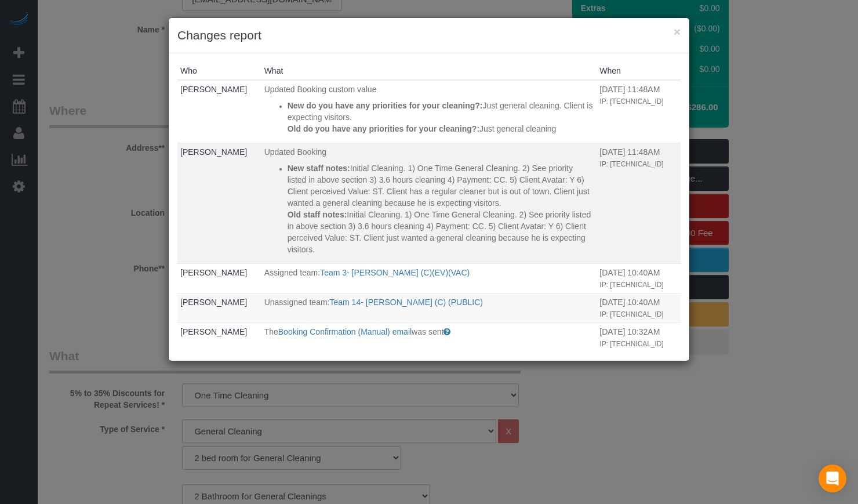
click at [385, 165] on p "New staff notes: Initial Cleaning. 1) One Time General Cleaning. 2) See priorit…" at bounding box center [441, 185] width 307 height 46
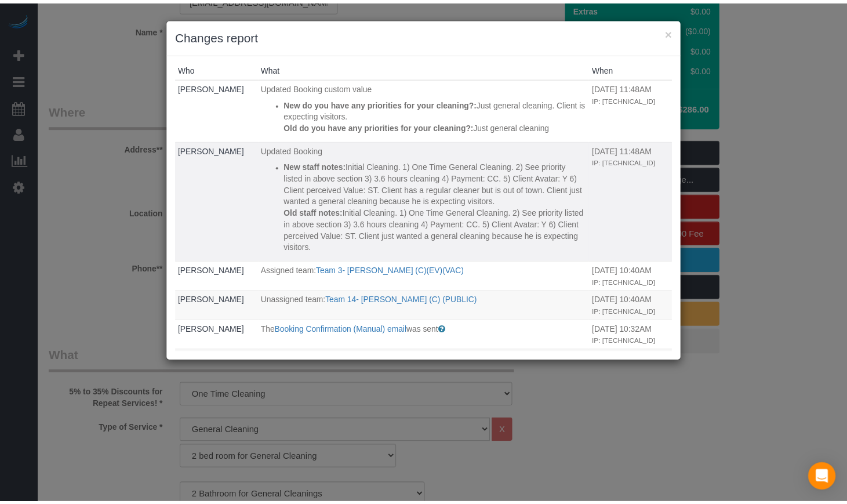
scroll to position [0, 0]
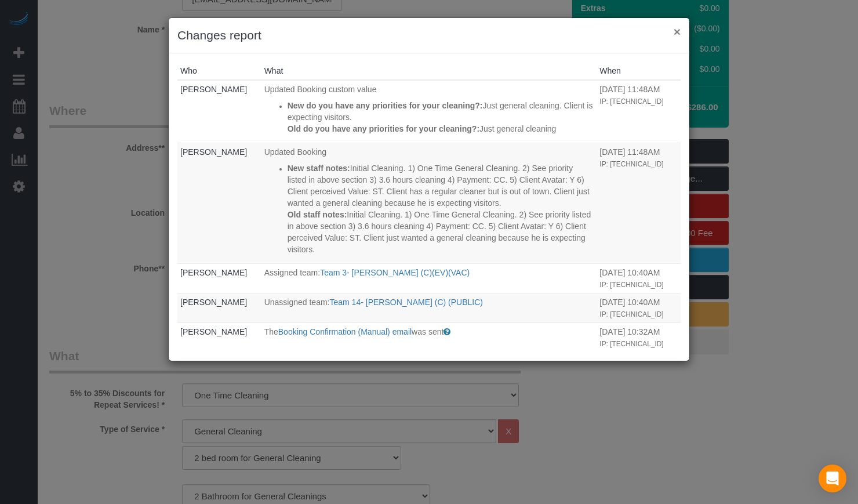
click at [676, 31] on button "×" at bounding box center [677, 32] width 7 height 12
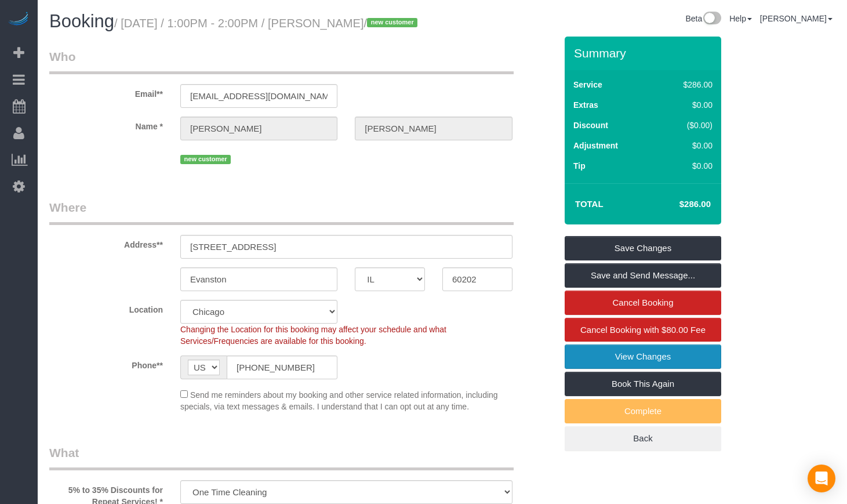
scroll to position [580, 0]
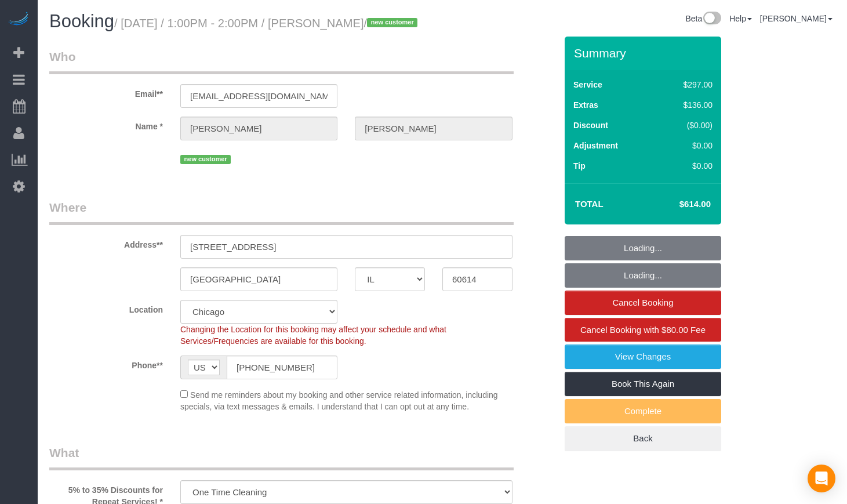
select select "IL"
select select "number:1"
select select "number:68"
select select "number:139"
select select "number:106"
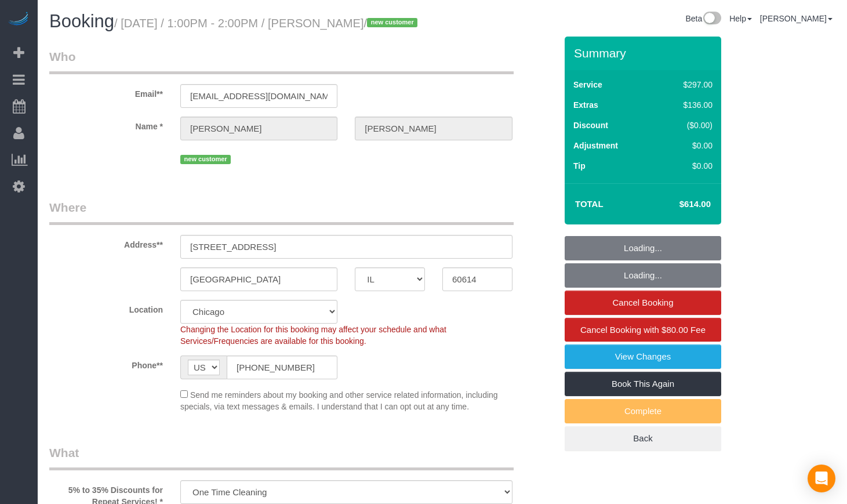
select select "spot1"
select select "513"
select select "object:1061"
select select "1"
select select "8"
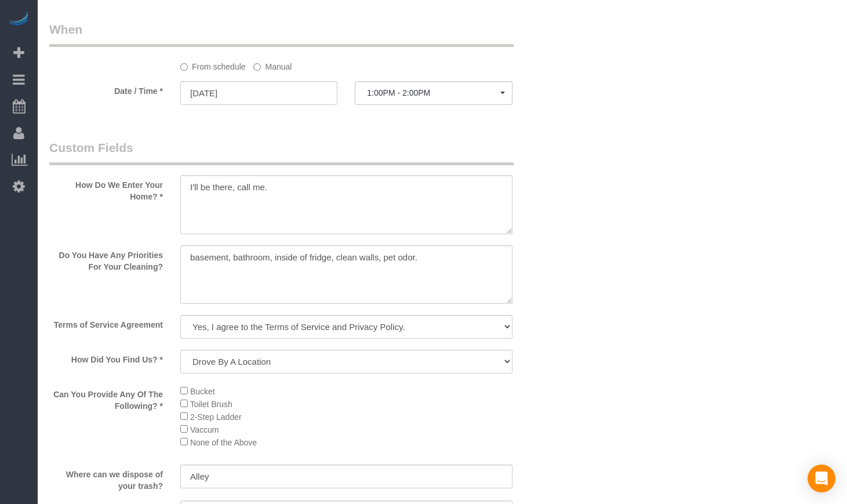
scroll to position [1256, 0]
drag, startPoint x: 336, startPoint y: 275, endPoint x: 379, endPoint y: 275, distance: 42.9
click at [379, 275] on textarea at bounding box center [348, 276] width 334 height 59
click at [379, 281] on textarea at bounding box center [348, 276] width 334 height 59
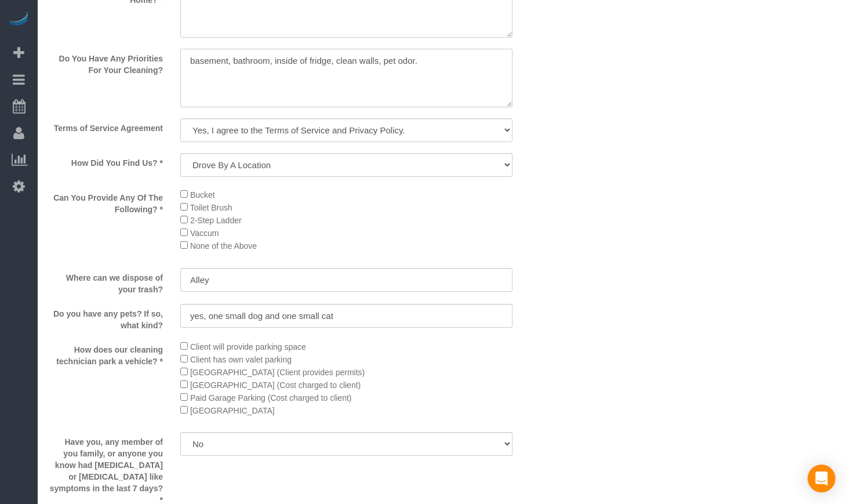
scroll to position [1070, 0]
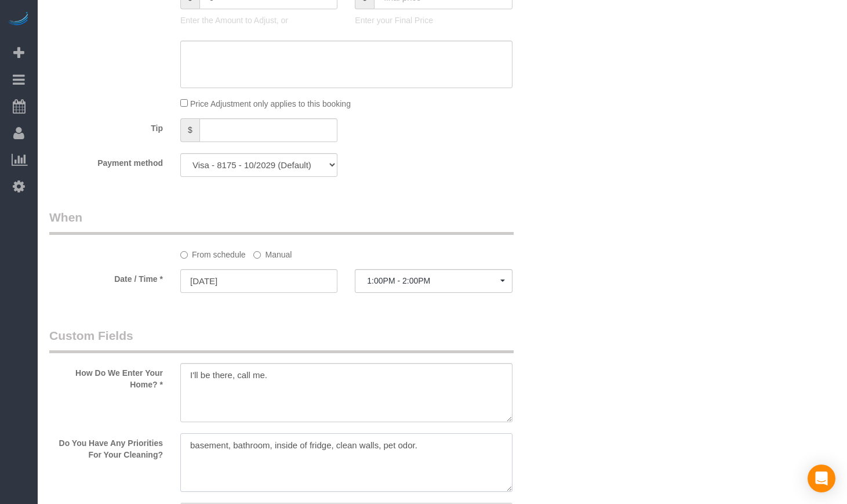
drag, startPoint x: 442, startPoint y: 463, endPoint x: 208, endPoint y: 436, distance: 235.8
click at [214, 452] on textarea at bounding box center [346, 462] width 332 height 59
click at [449, 467] on textarea at bounding box center [346, 462] width 332 height 59
drag, startPoint x: 452, startPoint y: 466, endPoint x: 100, endPoint y: 465, distance: 351.8
click at [100, 465] on div "Do You Have Any Priorities For Your Cleaning?" at bounding box center [303, 463] width 524 height 61
